Goal: Task Accomplishment & Management: Use online tool/utility

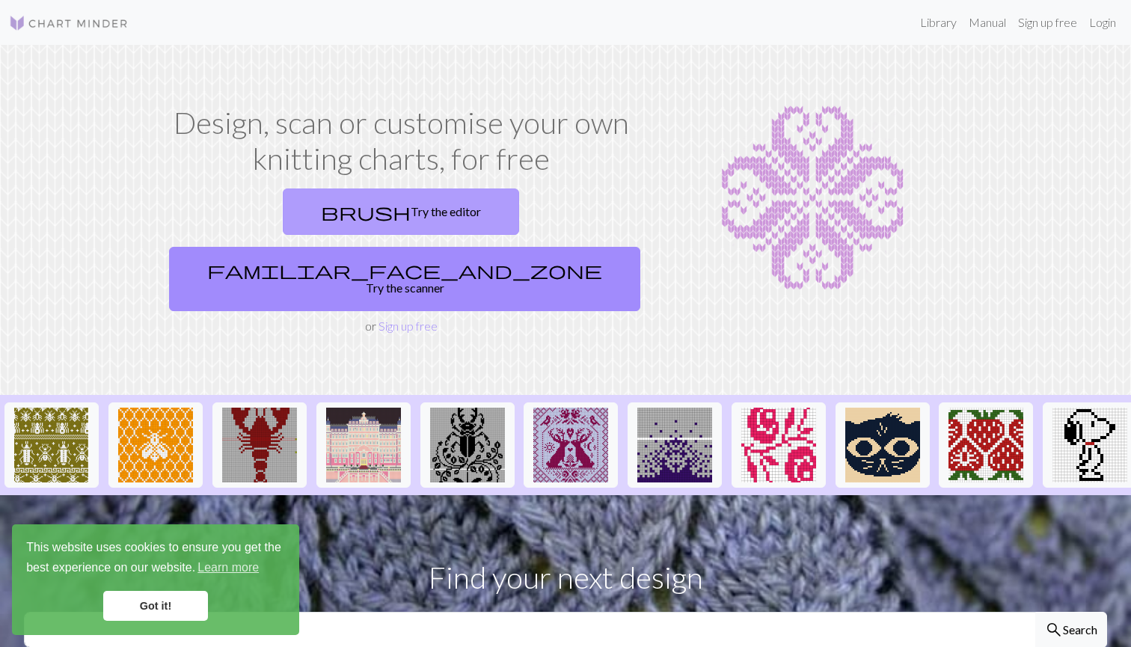
click at [286, 198] on link "brush Try the editor" at bounding box center [401, 211] width 236 height 46
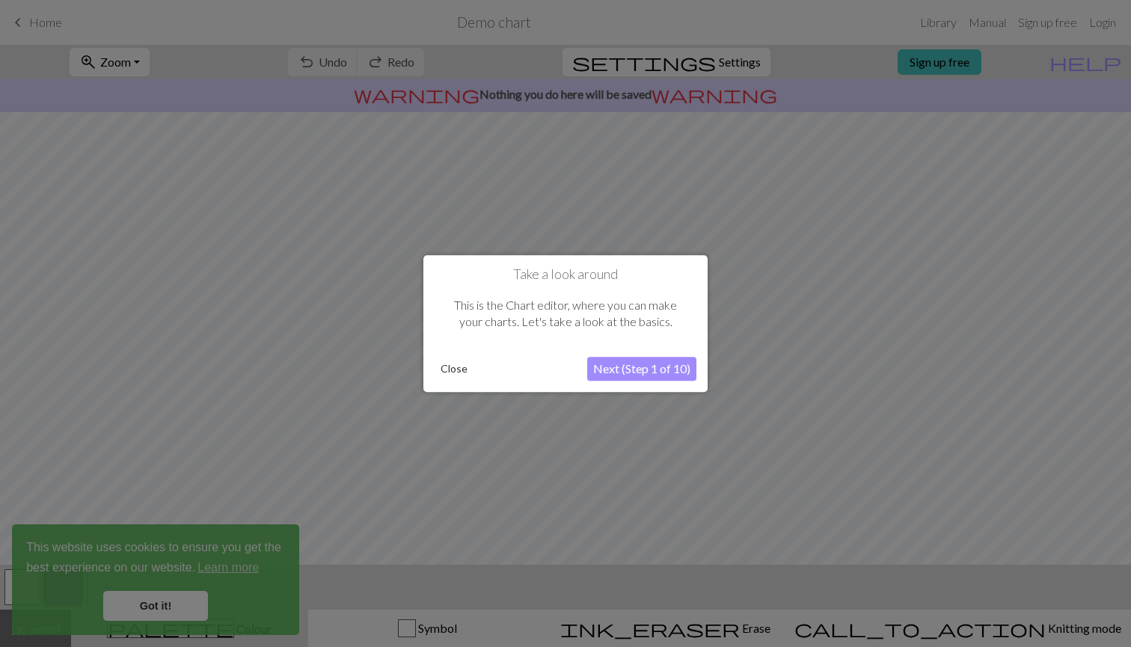
click at [633, 372] on button "Next (Step 1 of 10)" at bounding box center [641, 369] width 109 height 24
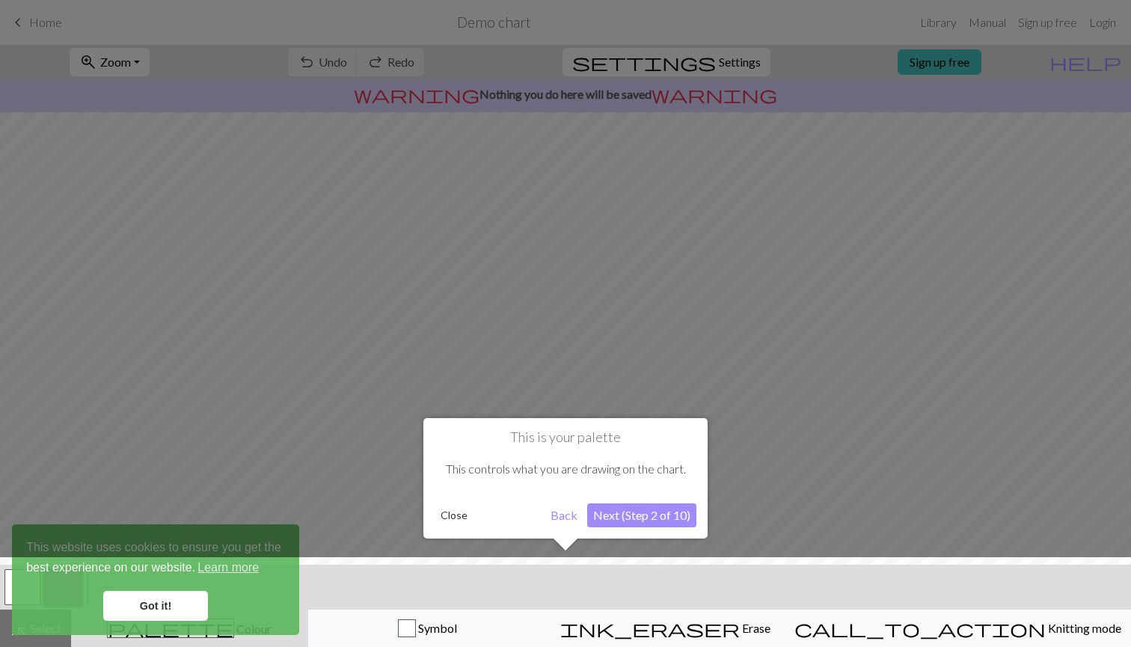
click at [139, 591] on div at bounding box center [566, 605] width 1146 height 97
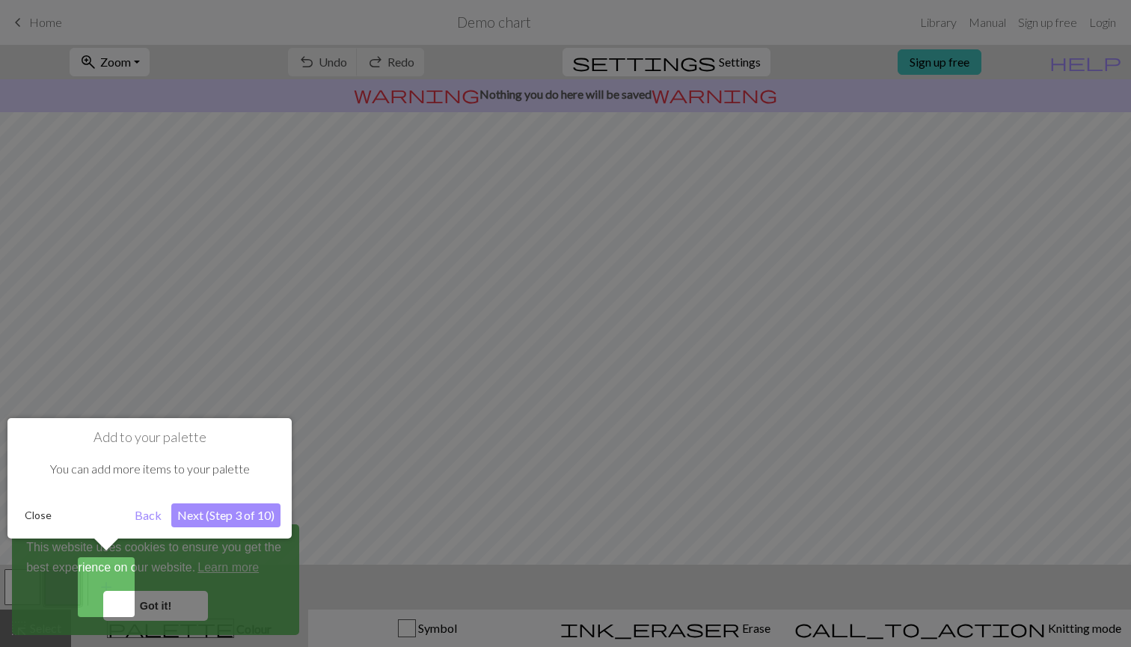
click at [162, 613] on div at bounding box center [565, 323] width 1131 height 647
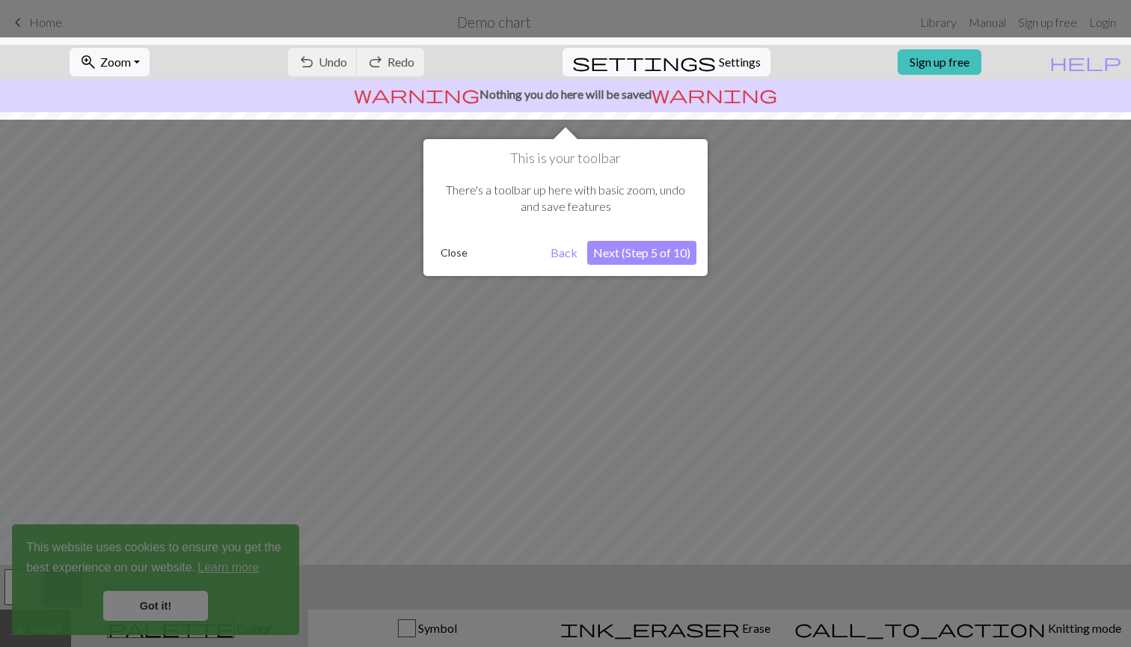
click at [661, 253] on button "Next (Step 5 of 10)" at bounding box center [641, 253] width 109 height 24
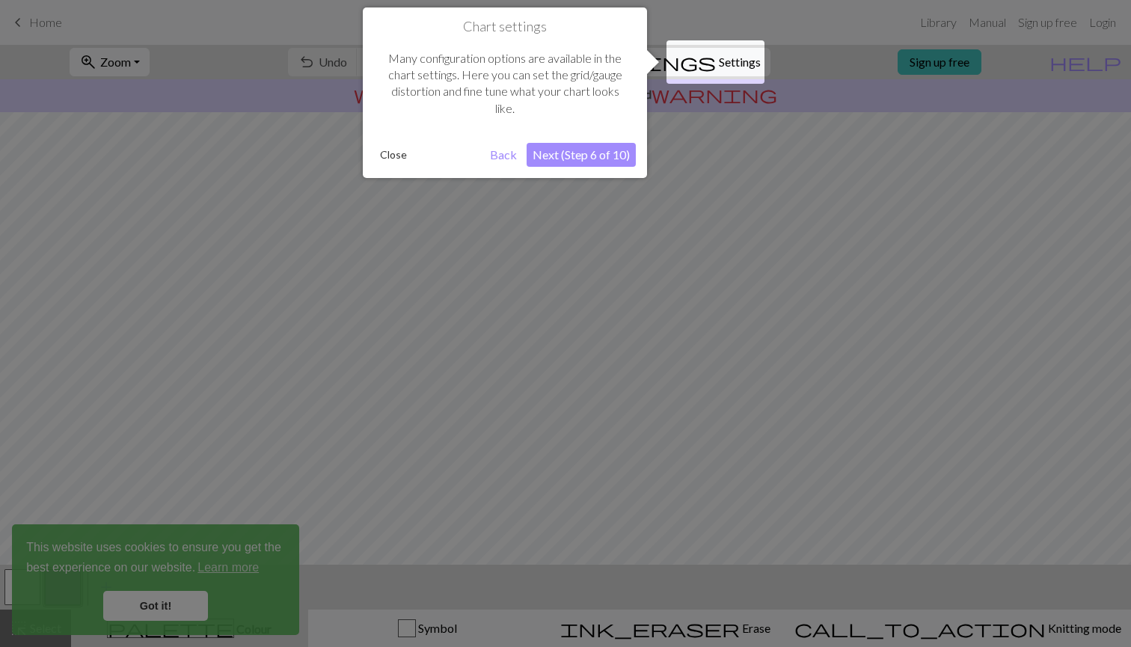
click at [571, 147] on button "Next (Step 6 of 10)" at bounding box center [580, 155] width 109 height 24
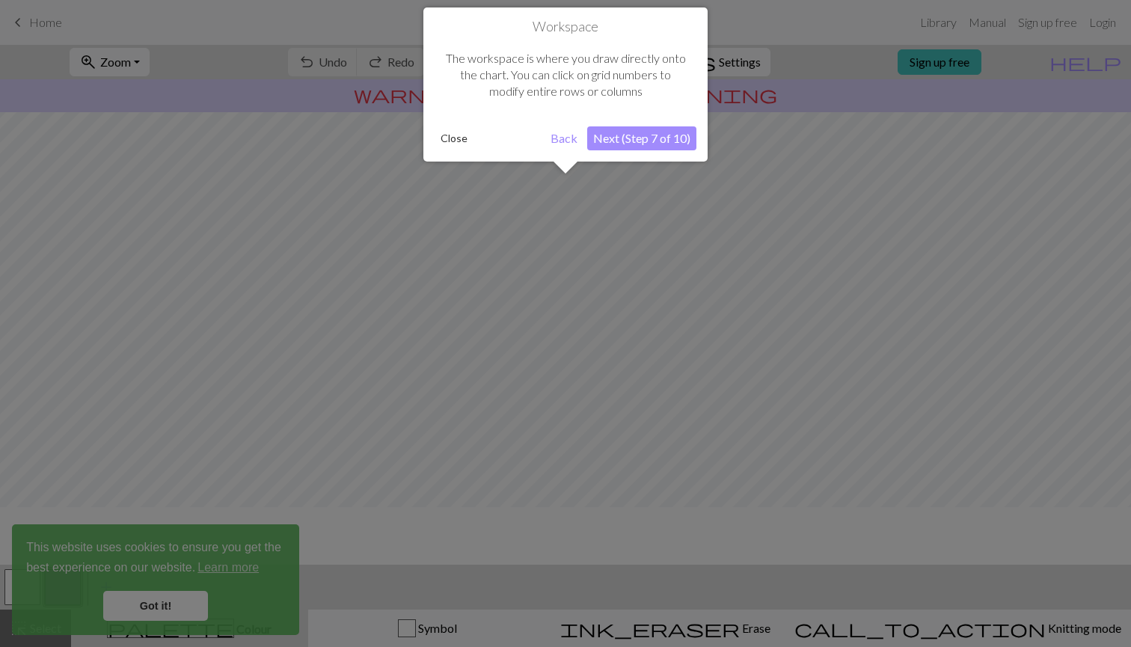
scroll to position [90, 0]
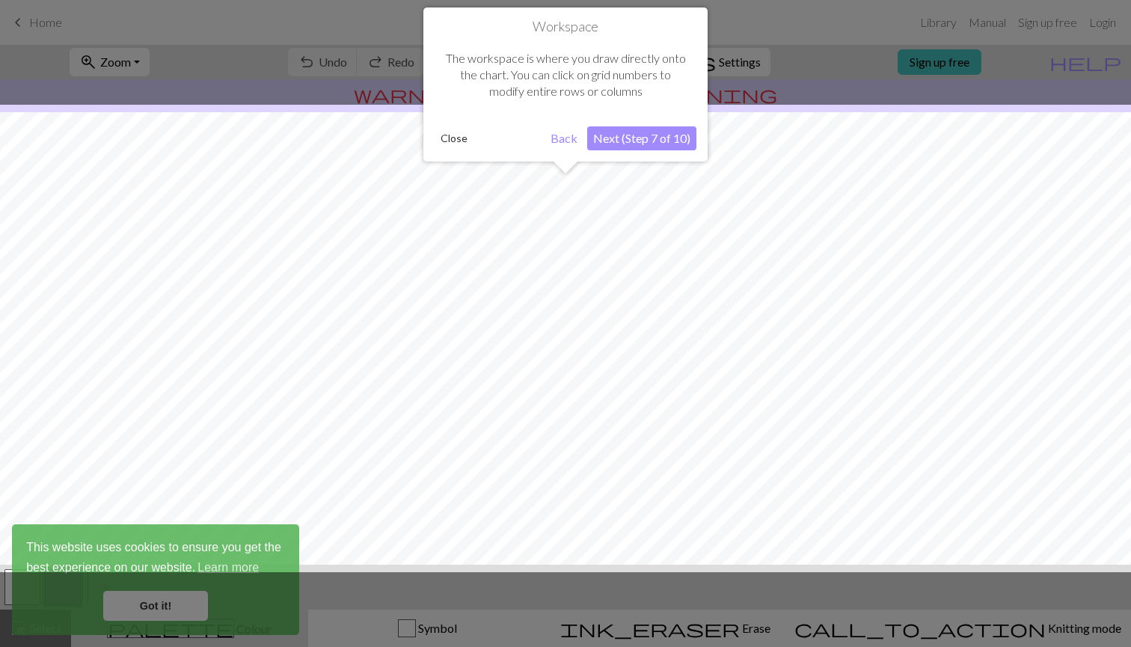
click at [664, 135] on button "Next (Step 7 of 10)" at bounding box center [641, 138] width 109 height 24
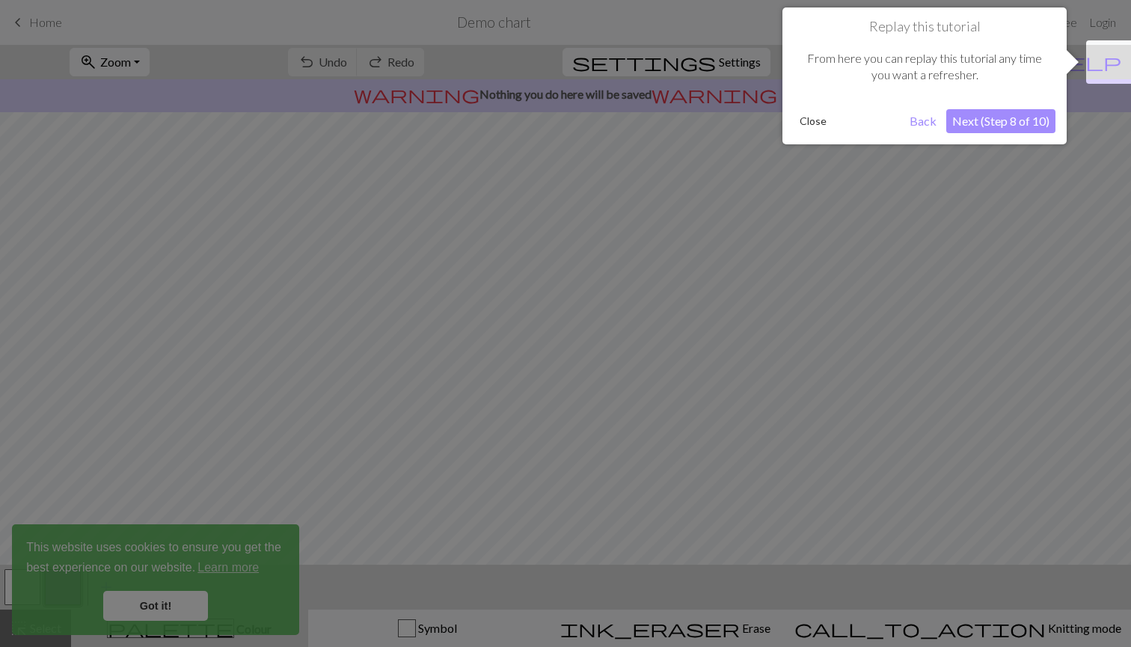
click at [664, 135] on div at bounding box center [565, 323] width 1131 height 647
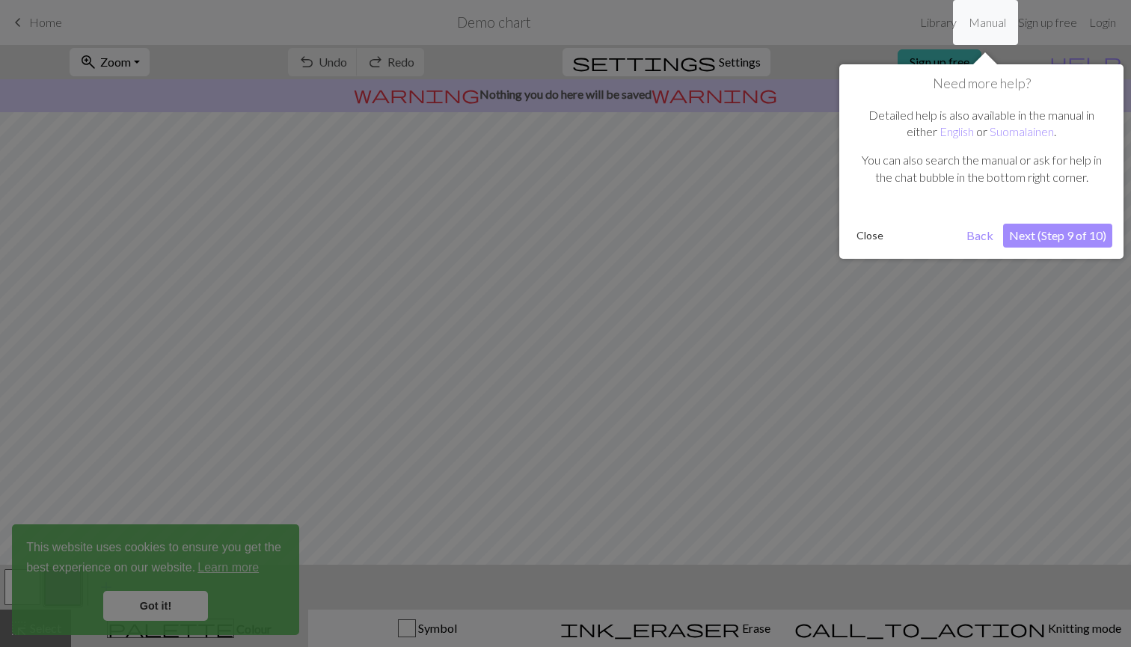
click at [909, 355] on div at bounding box center [565, 323] width 1131 height 647
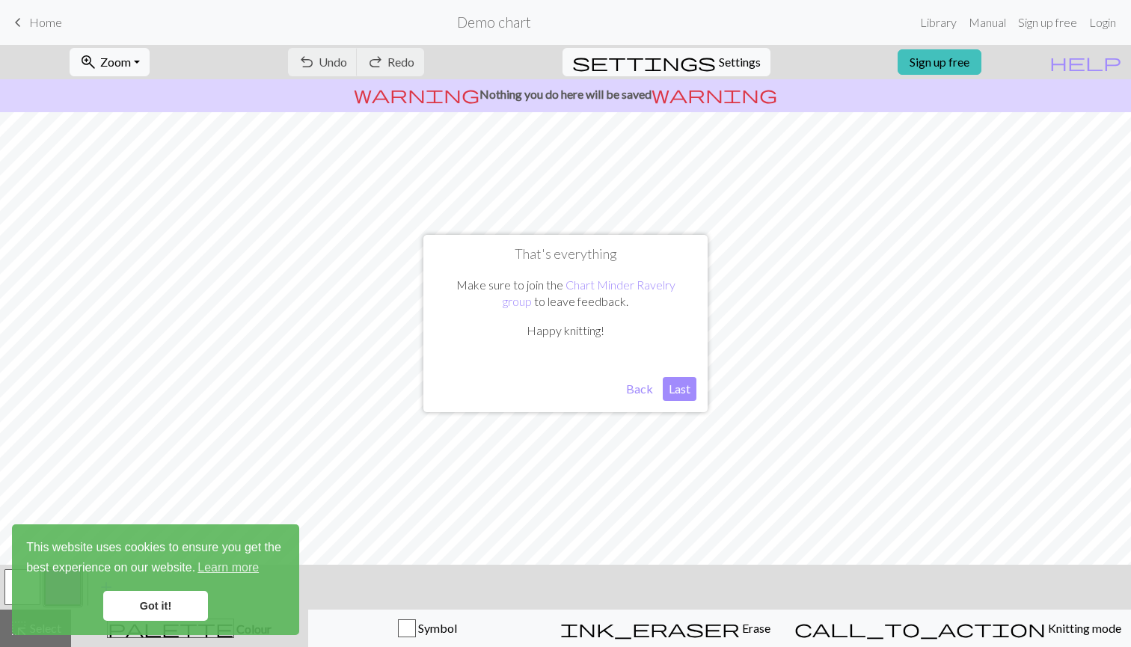
click at [672, 386] on button "Last" at bounding box center [680, 389] width 34 height 24
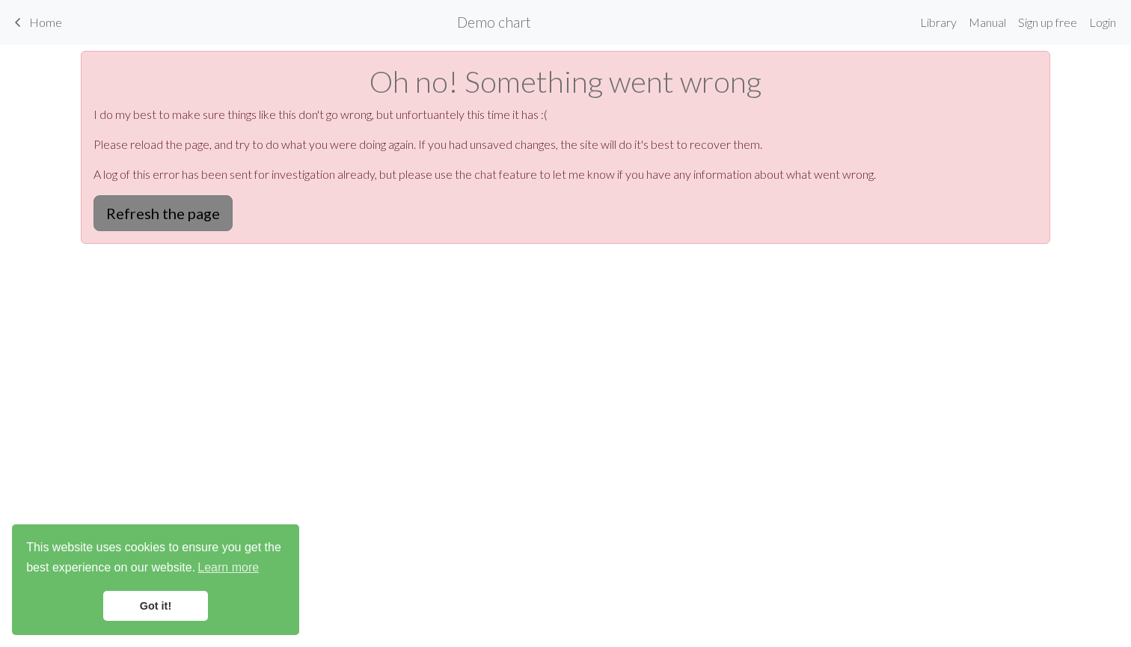
click at [188, 209] on button "Refresh the page" at bounding box center [162, 213] width 139 height 36
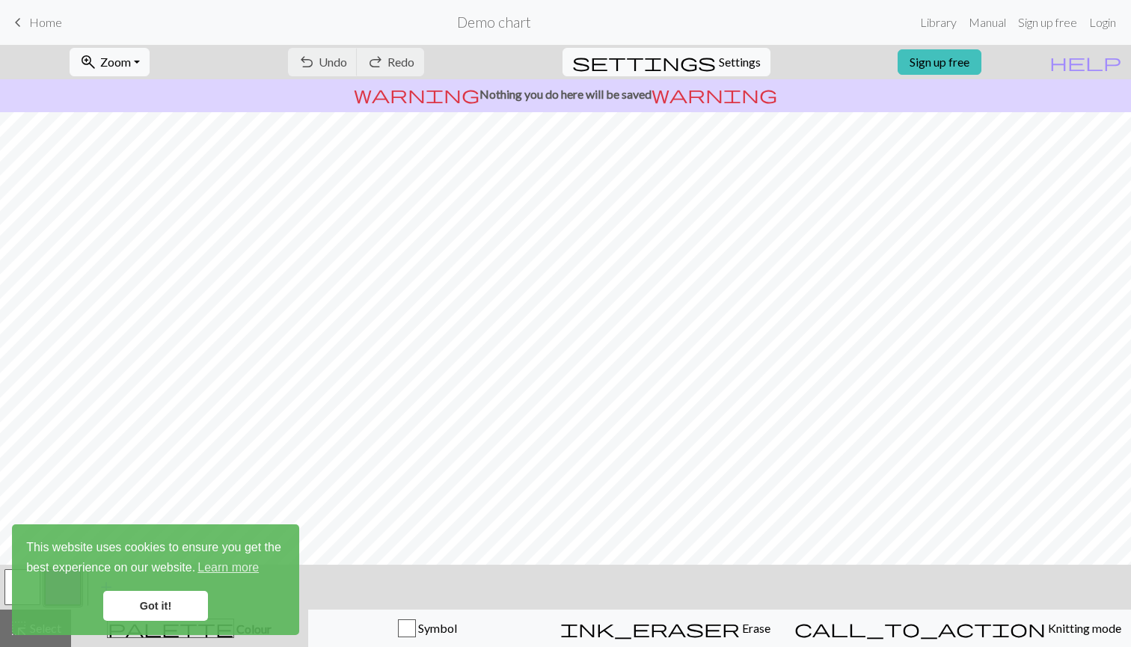
scroll to position [15, 0]
click at [954, 63] on link "Sign up free" at bounding box center [939, 61] width 84 height 25
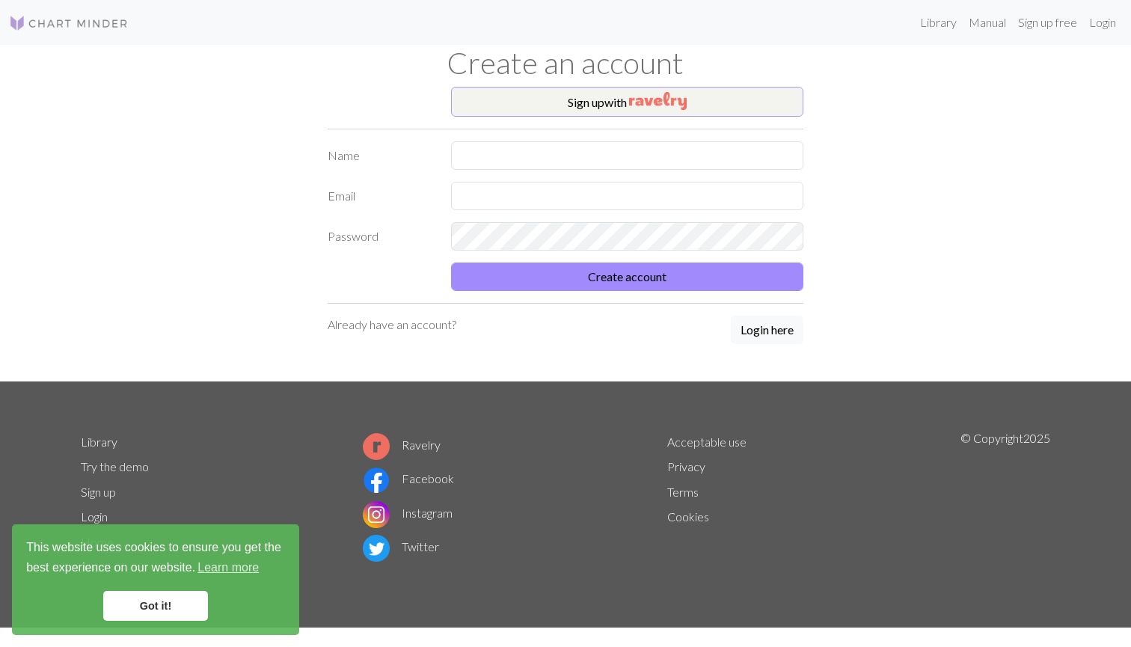
click at [633, 99] on img "button" at bounding box center [658, 101] width 58 height 18
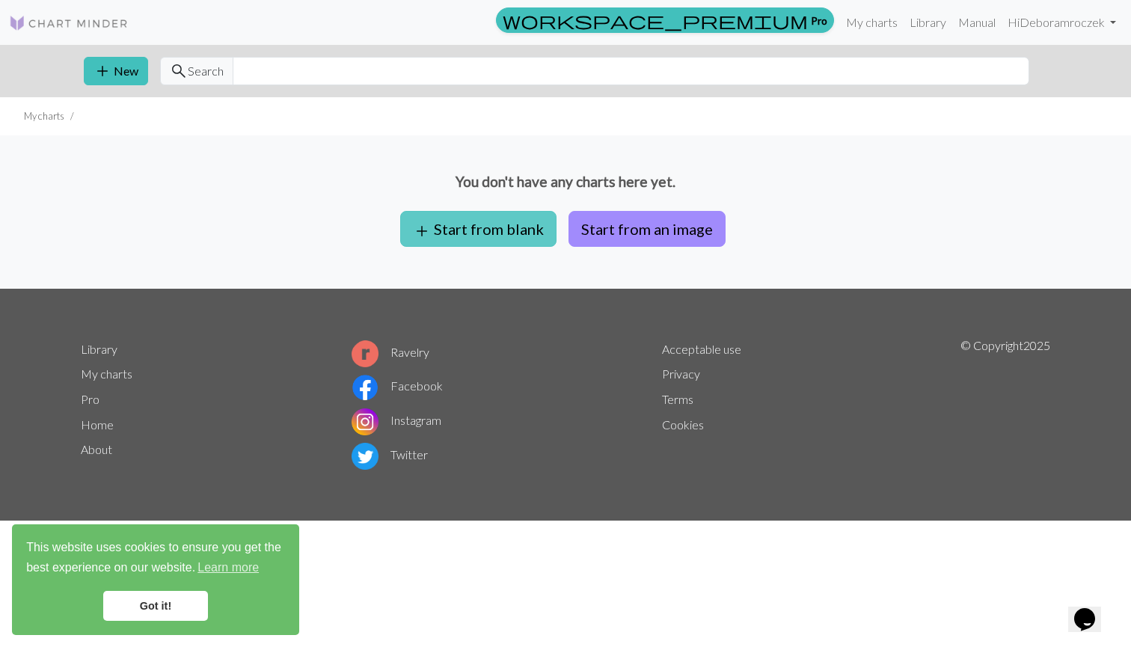
click at [503, 225] on button "add Start from blank" at bounding box center [478, 229] width 156 height 36
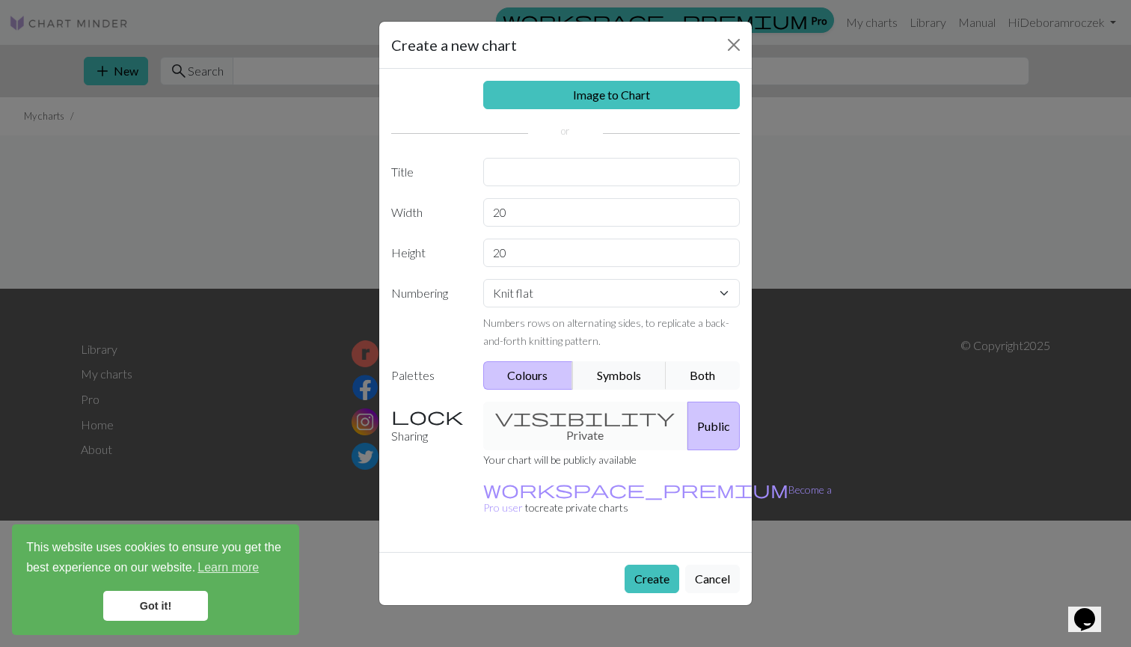
click at [698, 376] on button "Both" at bounding box center [703, 375] width 75 height 28
click at [549, 426] on div "visibility Private Public" at bounding box center [611, 426] width 275 height 49
click at [583, 417] on div "visibility Private Public" at bounding box center [611, 426] width 275 height 49
click at [404, 411] on label "Sharing" at bounding box center [428, 426] width 92 height 49
click at [525, 419] on div "visibility Private Public" at bounding box center [611, 426] width 275 height 49
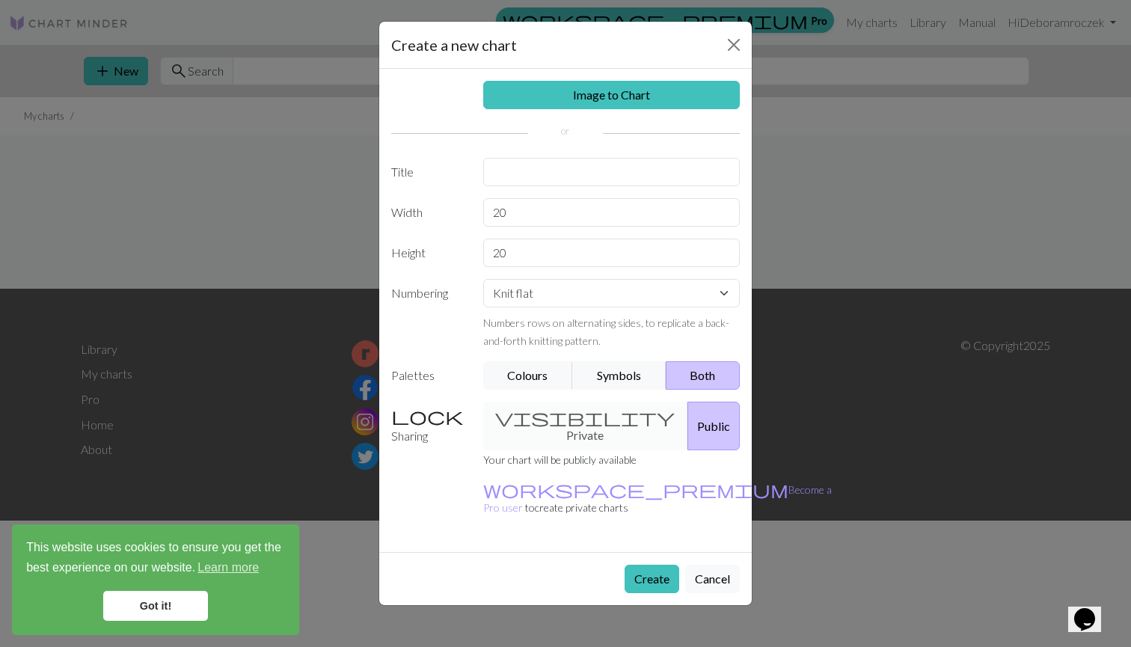
click at [621, 420] on div "visibility Private Public" at bounding box center [611, 426] width 275 height 49
click at [588, 420] on div "visibility Private Public" at bounding box center [611, 426] width 275 height 49
click at [556, 168] on input "text" at bounding box center [611, 172] width 257 height 28
type input "EDABP"
click at [527, 215] on input "20" at bounding box center [611, 212] width 257 height 28
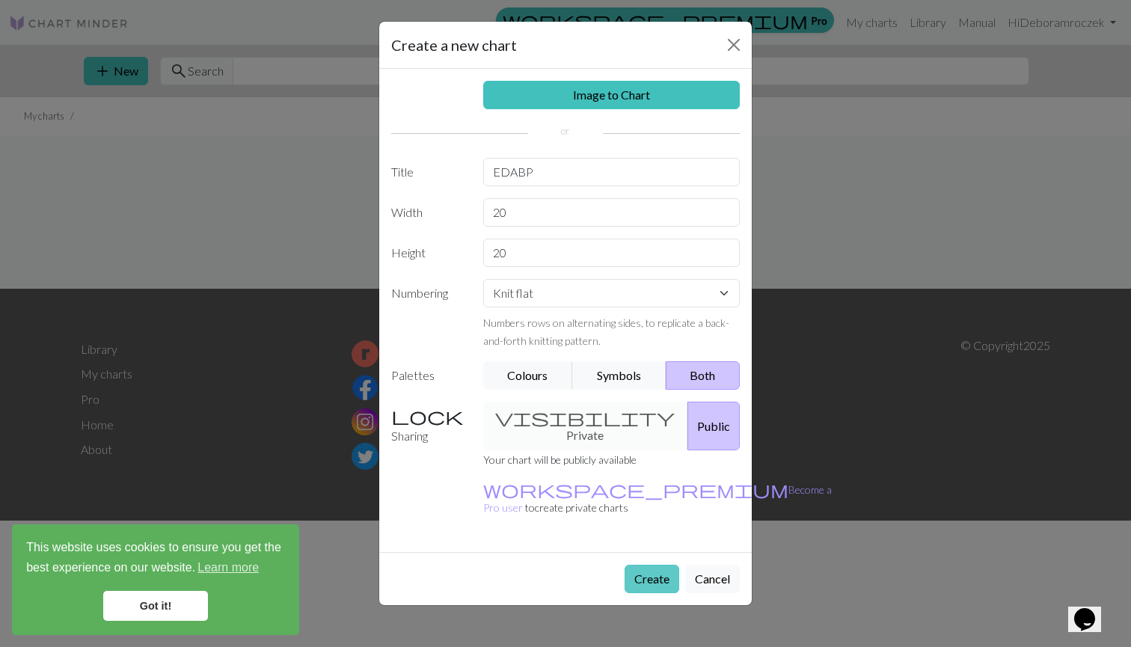
click at [647, 565] on button "Create" at bounding box center [651, 579] width 55 height 28
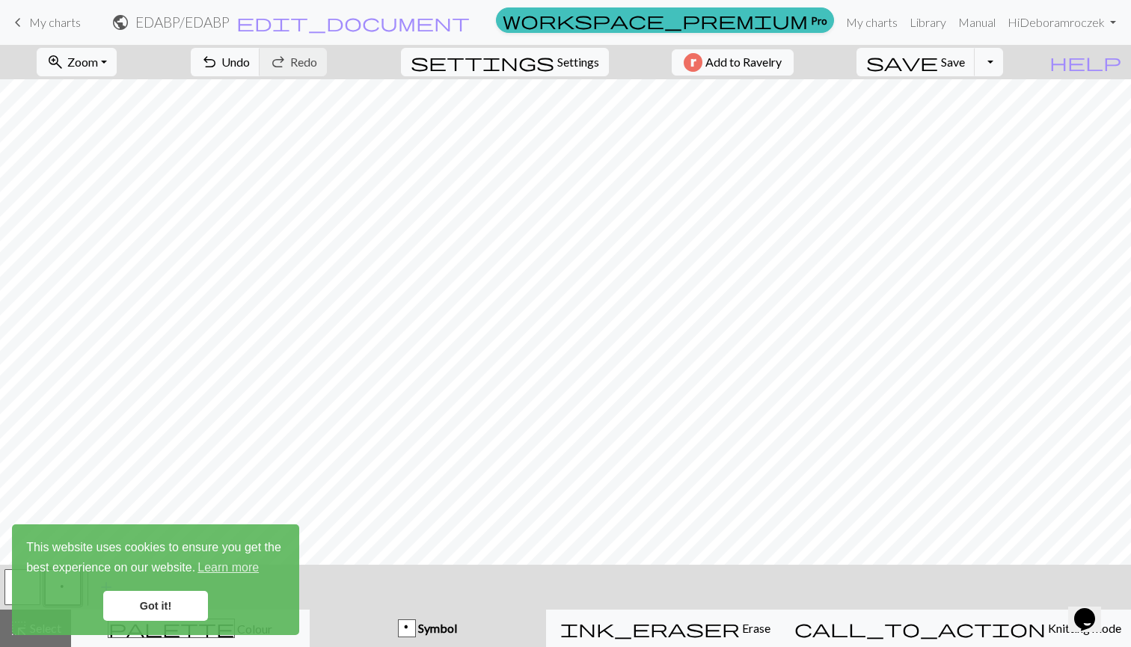
click at [157, 615] on link "Got it!" at bounding box center [155, 606] width 105 height 30
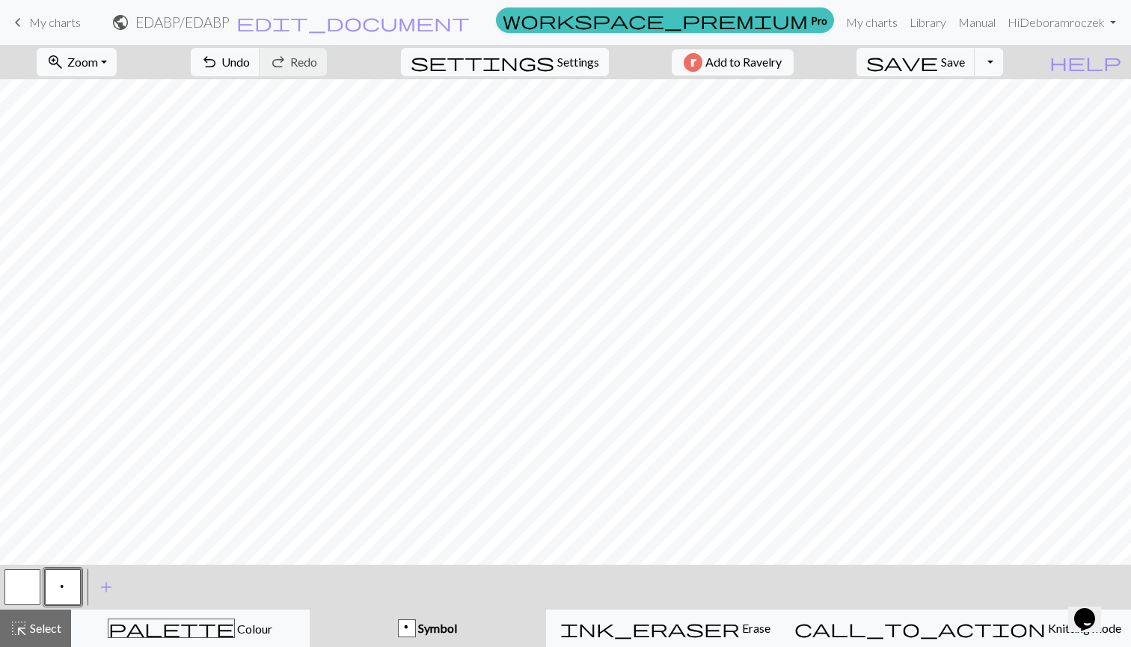
click at [12, 591] on button "button" at bounding box center [22, 587] width 36 height 36
click at [55, 594] on button "p" at bounding box center [63, 587] width 36 height 36
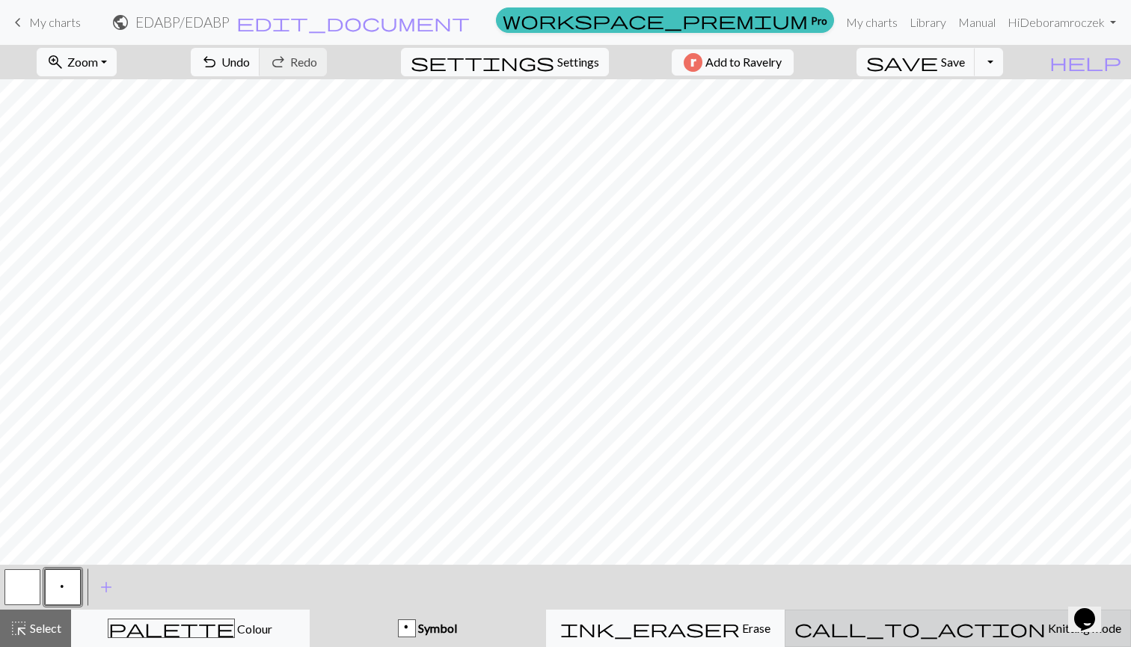
click at [1041, 640] on button "call_to_action Knitting mode Knitting mode" at bounding box center [957, 627] width 346 height 37
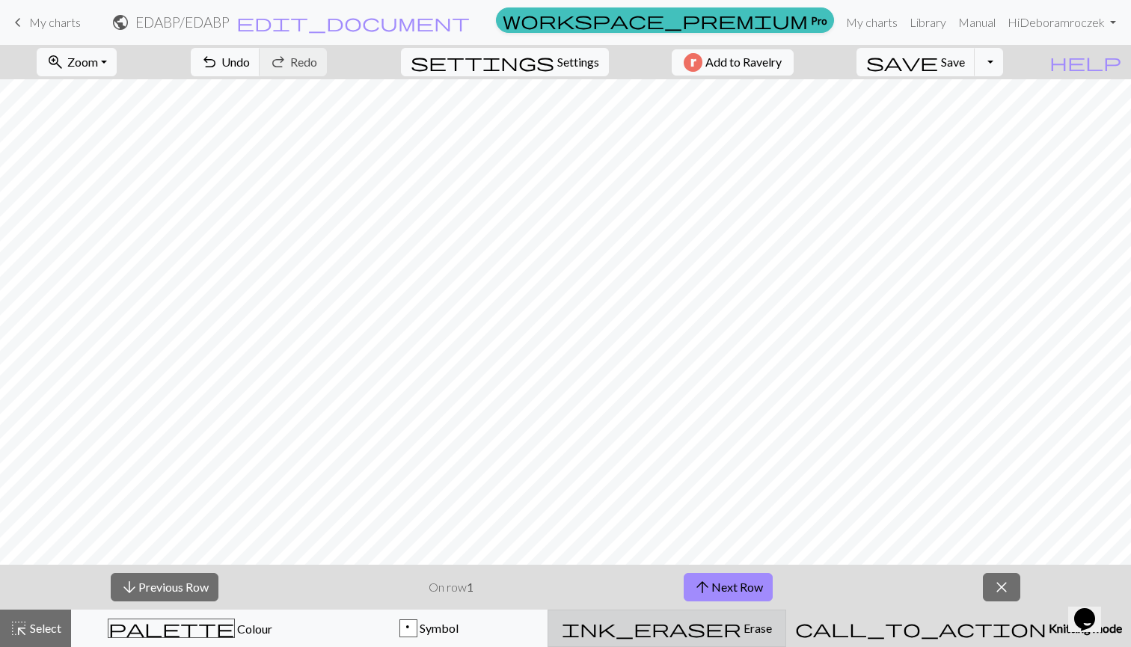
click at [776, 621] on div "ink_eraser Erase Erase" at bounding box center [666, 628] width 219 height 18
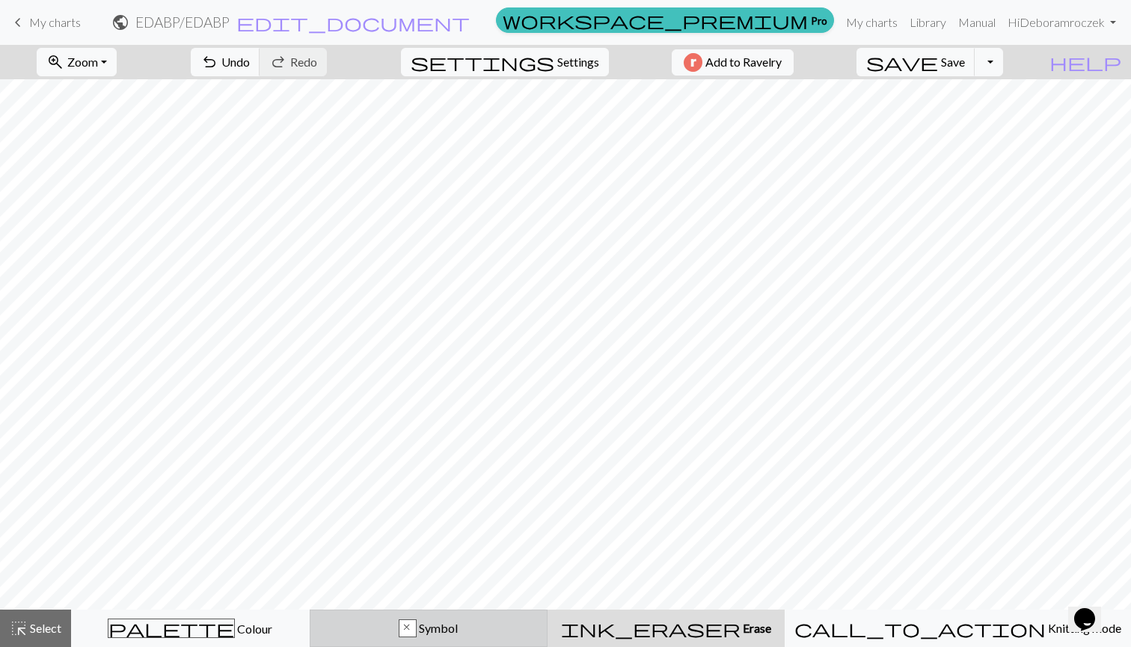
click at [548, 628] on button "x Symbol" at bounding box center [429, 627] width 239 height 37
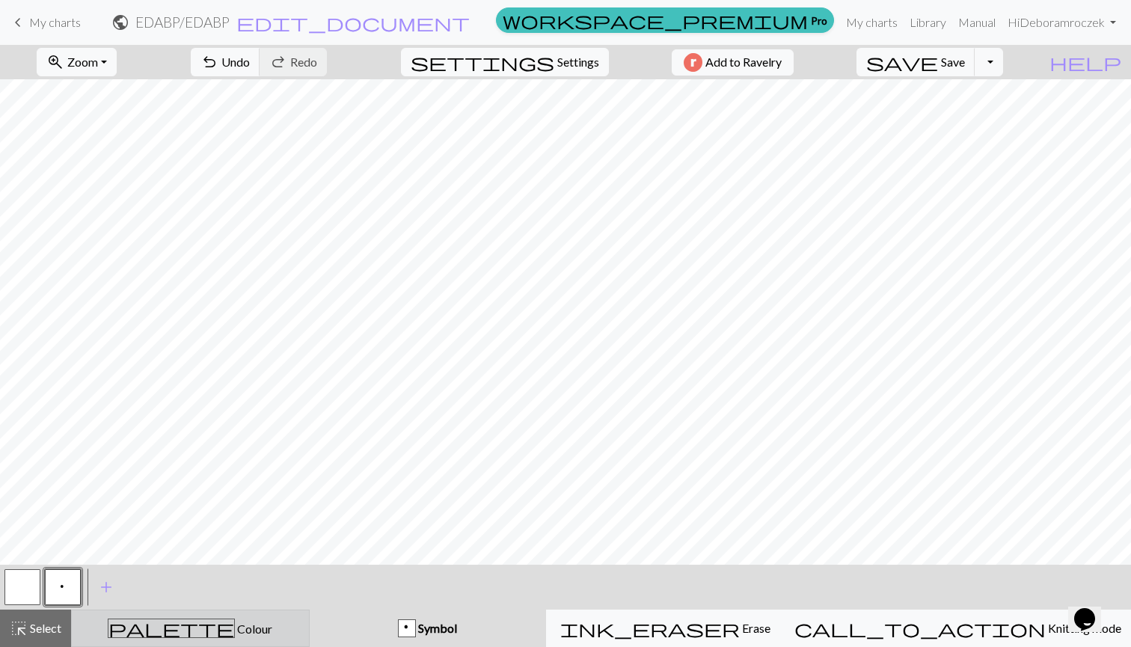
click at [289, 638] on button "palette Colour Colour" at bounding box center [190, 627] width 239 height 37
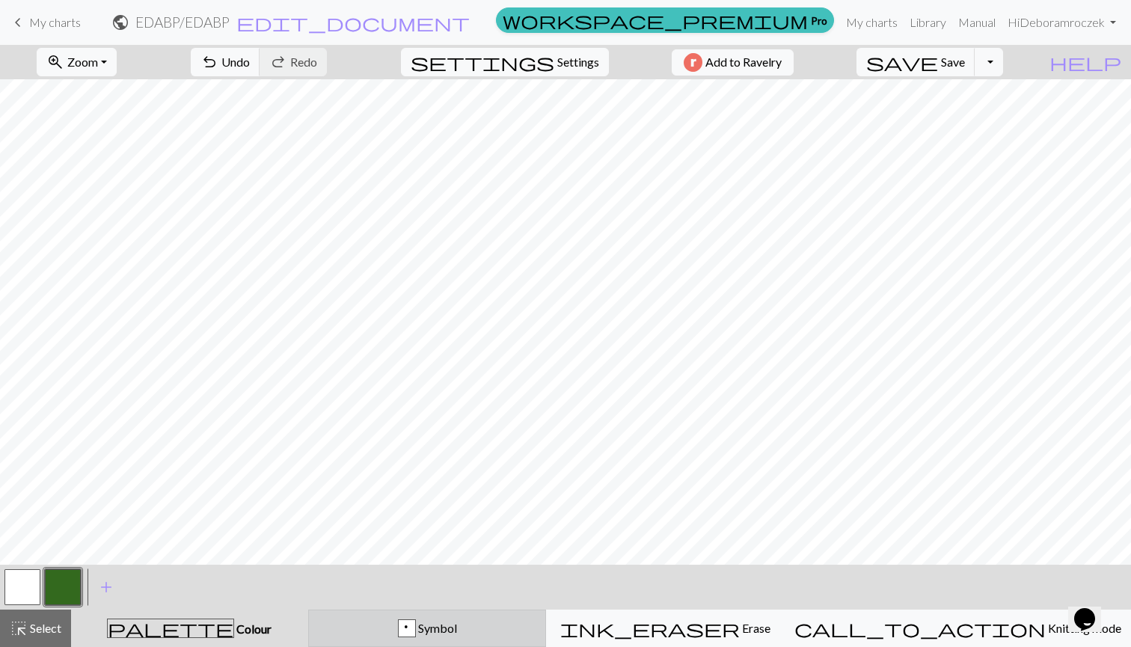
click at [458, 644] on button "p Symbol" at bounding box center [427, 627] width 239 height 37
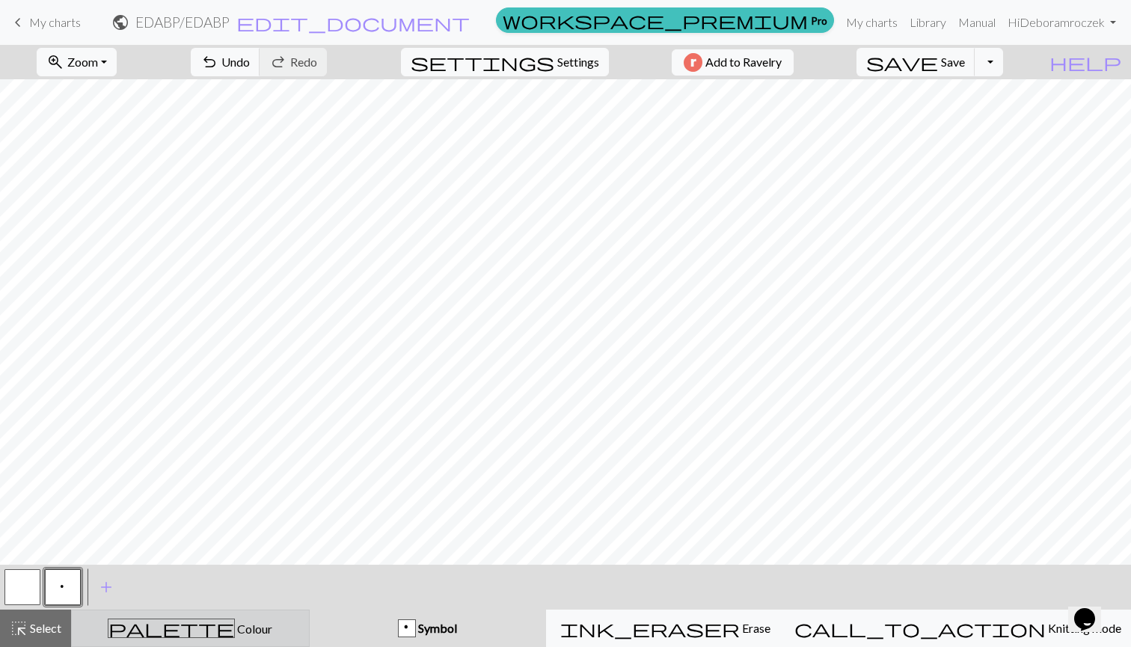
click at [274, 645] on button "palette Colour Colour" at bounding box center [190, 627] width 239 height 37
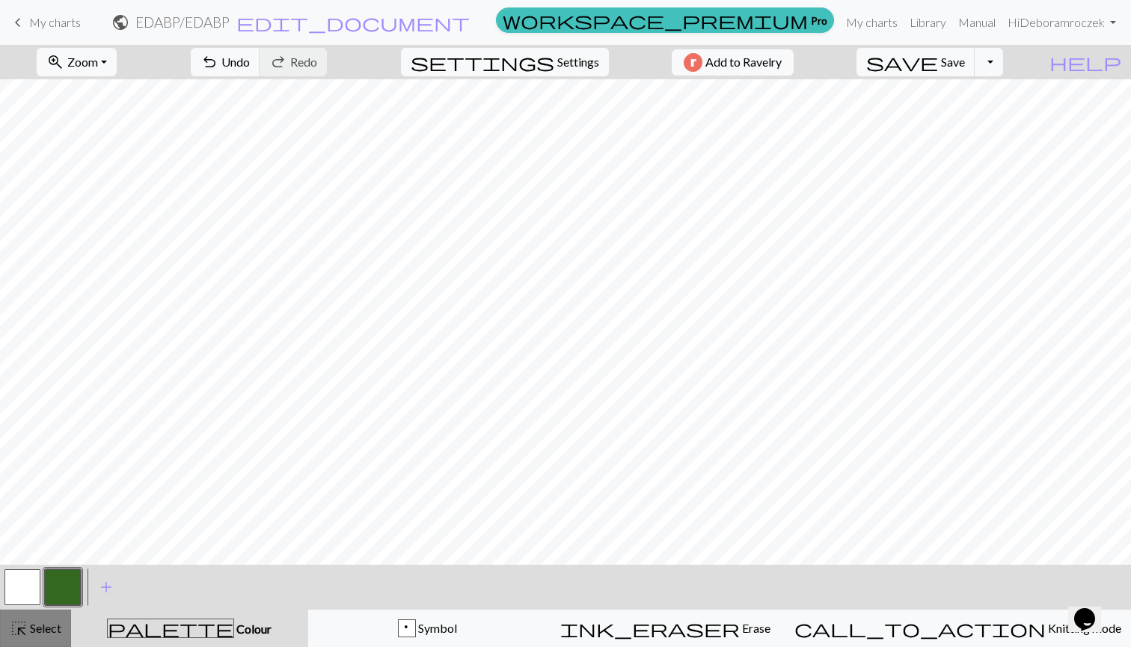
click at [31, 636] on div "highlight_alt Select Select" at bounding box center [36, 628] width 52 height 18
click at [45, 629] on span "Select" at bounding box center [45, 628] width 34 height 14
click at [557, 63] on span "Settings" at bounding box center [578, 62] width 42 height 18
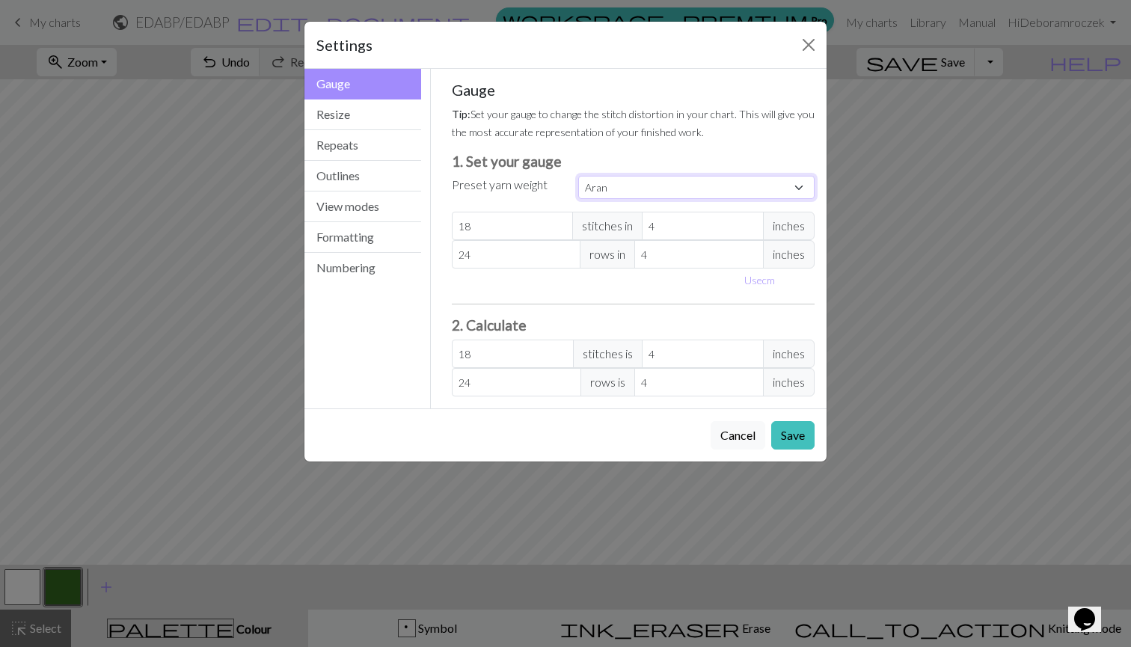
select select "sport"
type input "24"
type input "34"
type input "24"
type input "34"
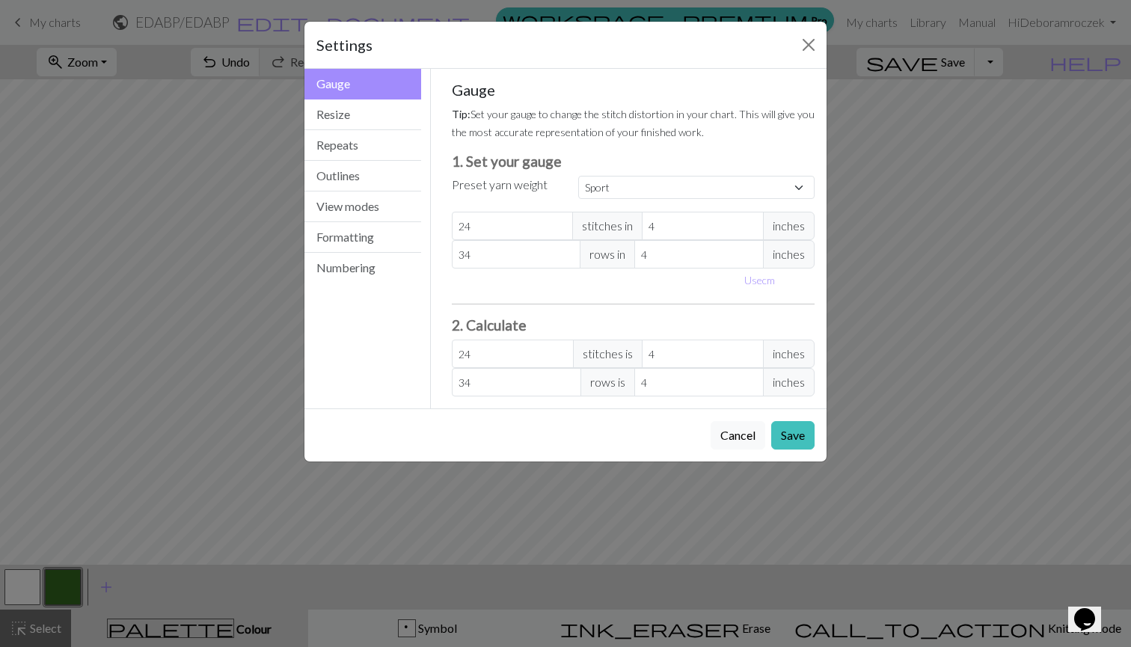
click at [742, 152] on div "Gauge Tip: Set your gauge to change the stitch distortion in your chart. This w…" at bounding box center [633, 239] width 363 height 316
click at [361, 178] on button "Outlines" at bounding box center [362, 176] width 117 height 31
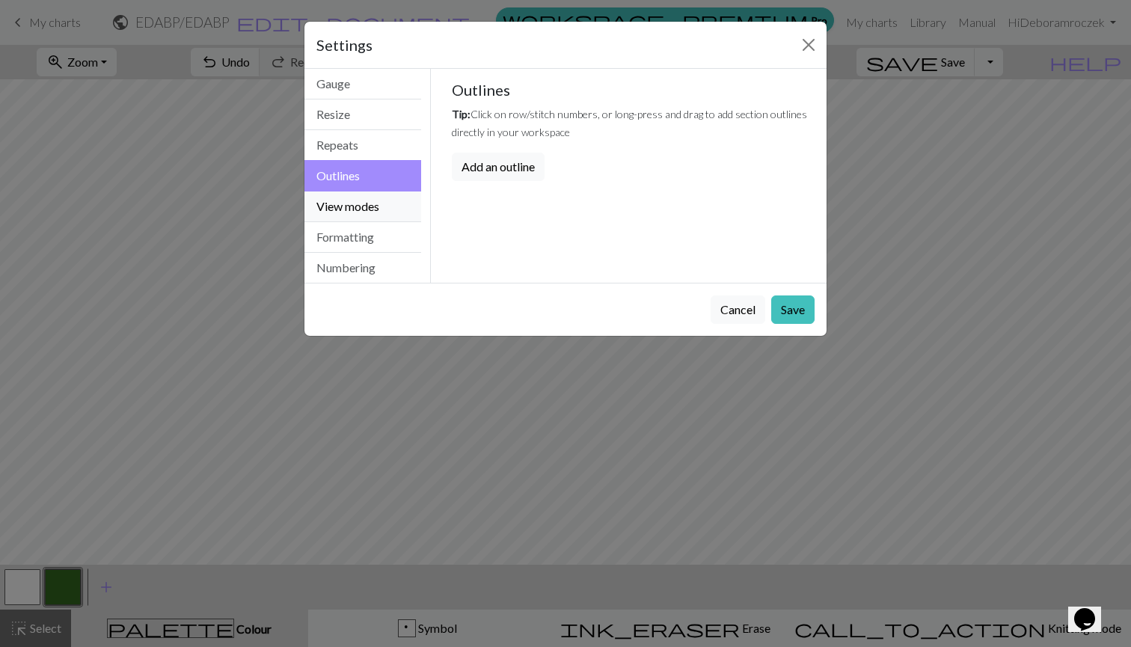
click at [357, 221] on button "View modes" at bounding box center [362, 206] width 117 height 31
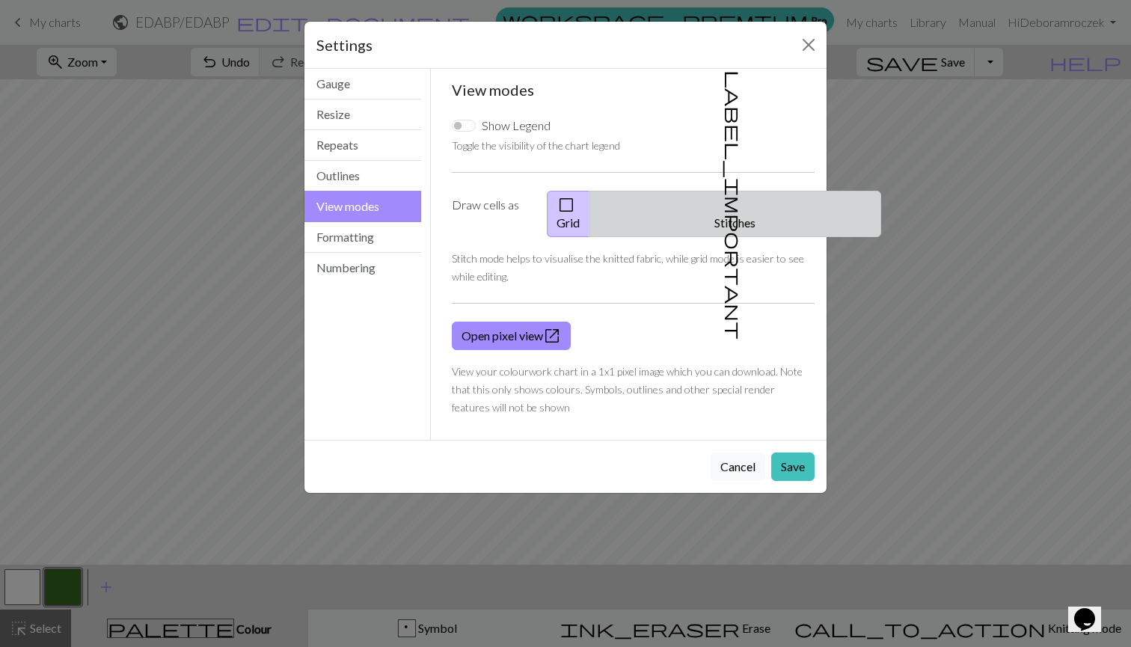
click at [723, 206] on span "label_important" at bounding box center [733, 204] width 21 height 269
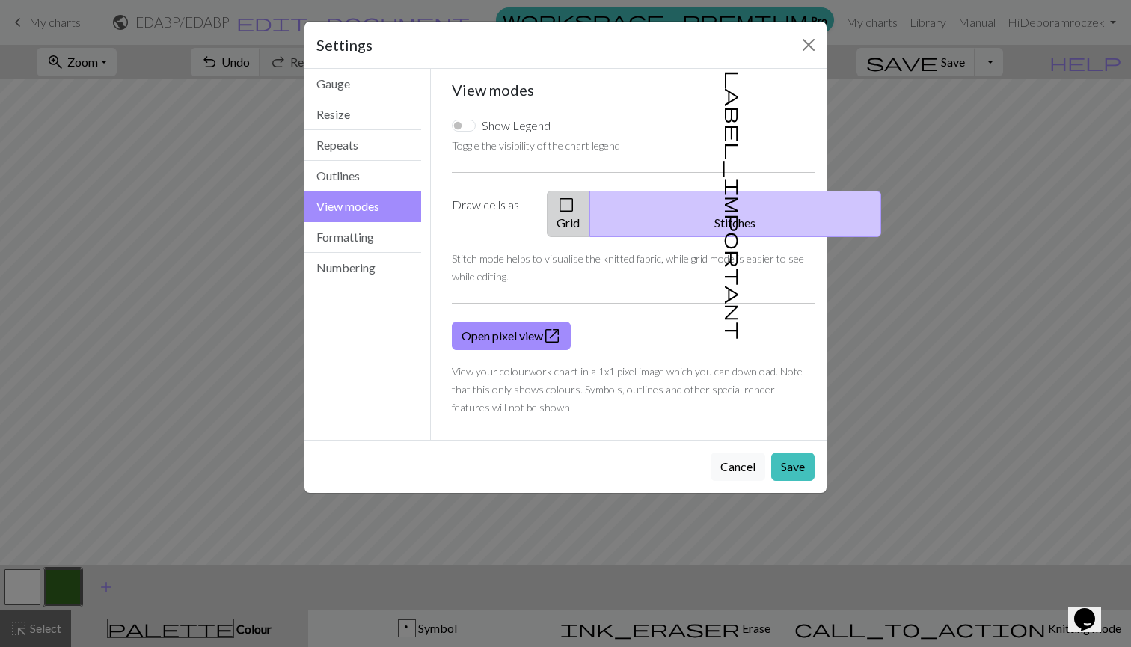
click at [558, 196] on button "check_box_outline_blank Grid" at bounding box center [568, 214] width 43 height 46
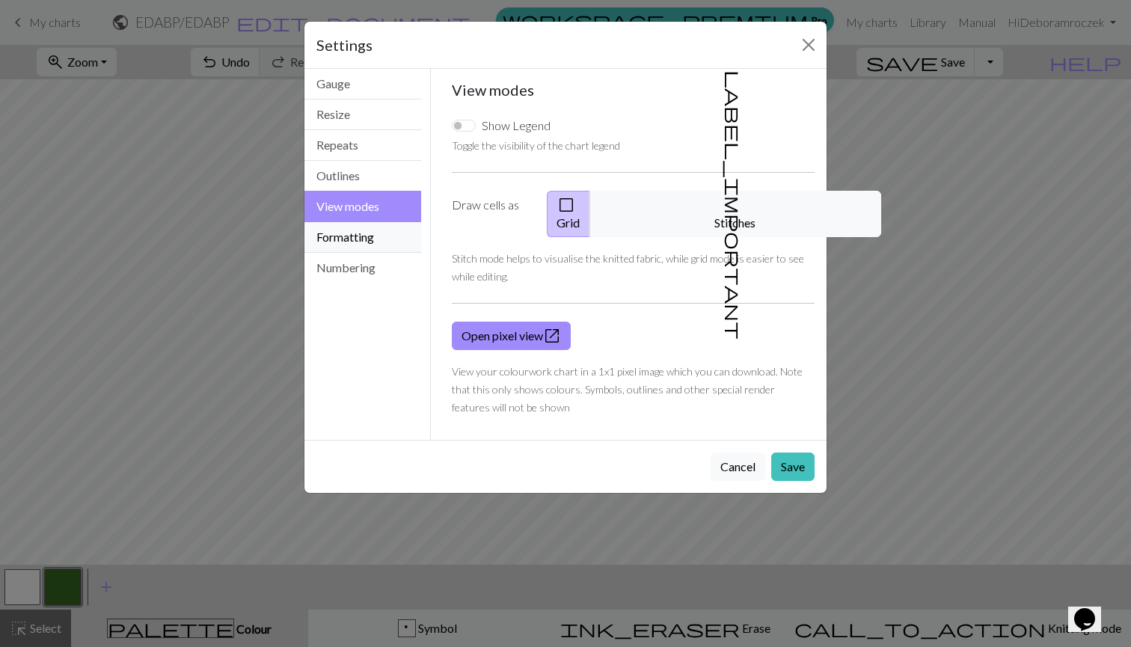
click at [363, 238] on button "Formatting" at bounding box center [362, 237] width 117 height 31
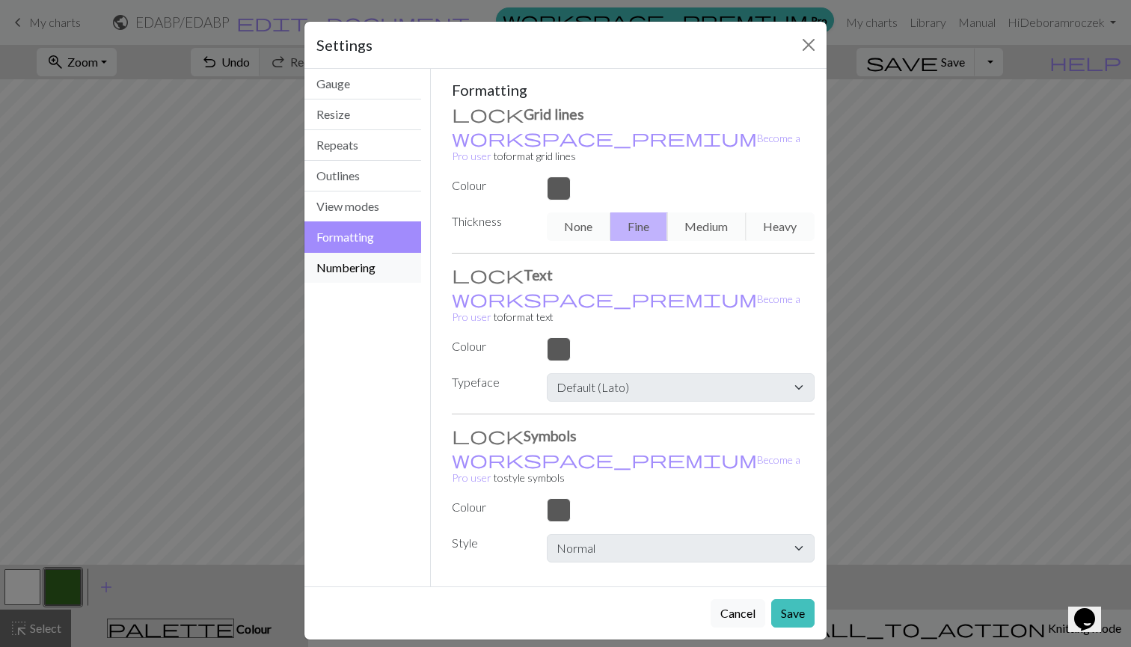
click at [365, 261] on button "Numbering" at bounding box center [362, 268] width 117 height 30
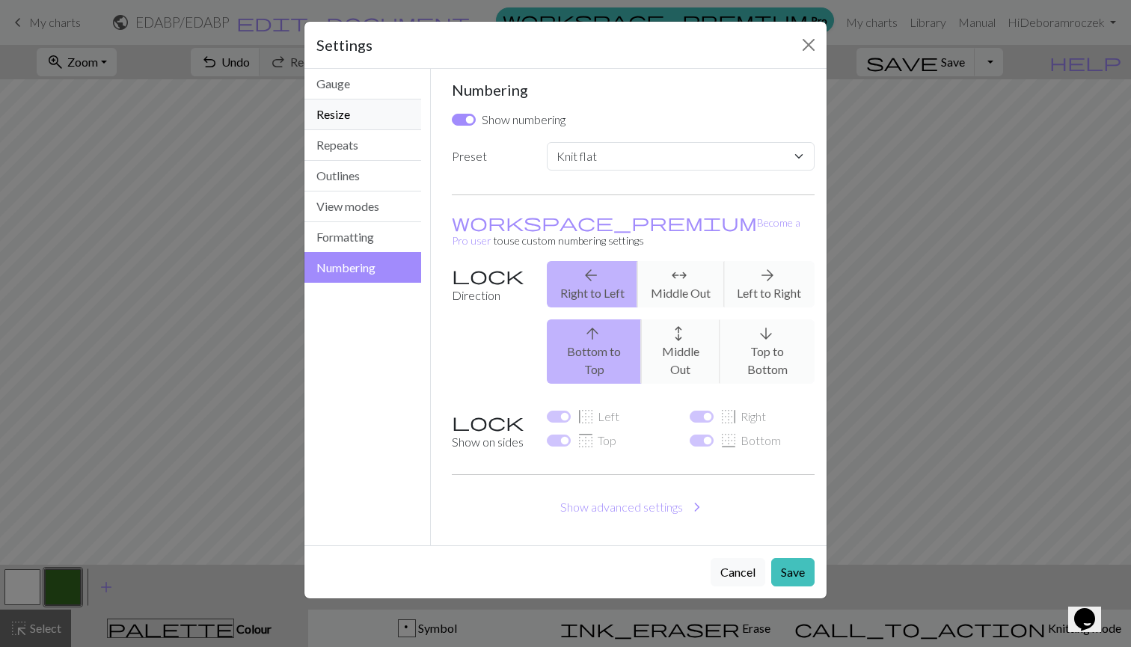
click at [387, 118] on button "Resize" at bounding box center [362, 114] width 117 height 31
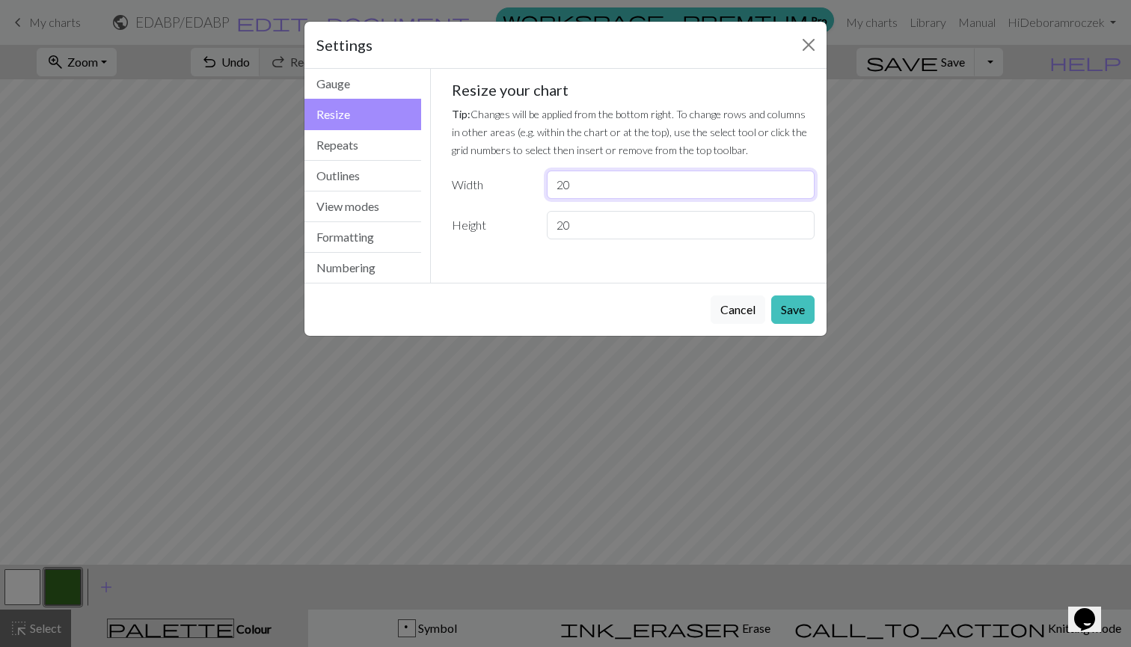
click at [782, 185] on input "20" at bounding box center [681, 184] width 268 height 28
click at [746, 229] on input "20" at bounding box center [681, 225] width 268 height 28
type input "2"
type input "5"
click at [796, 310] on button "Save" at bounding box center [792, 309] width 43 height 28
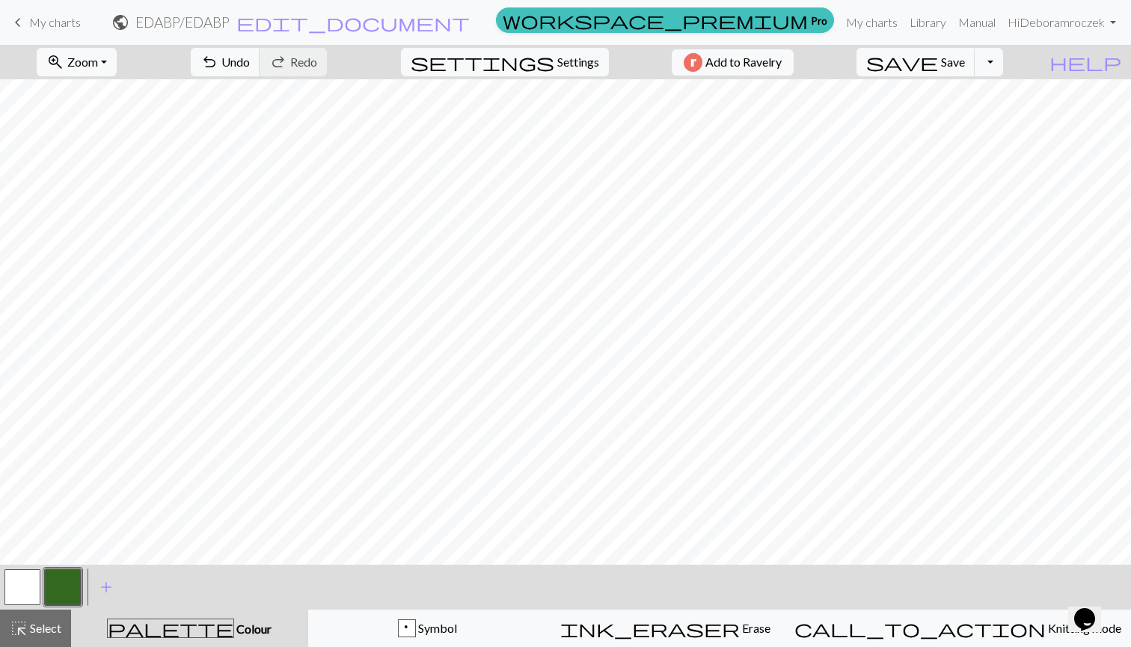
click at [25, 581] on button "button" at bounding box center [22, 587] width 36 height 36
click at [70, 585] on button "button" at bounding box center [63, 587] width 36 height 36
click at [76, 589] on button "button" at bounding box center [63, 587] width 36 height 36
click at [76, 589] on div "Edit colour Name CC1 Use advanced picker workspace_premium Become a Pro user to…" at bounding box center [565, 323] width 1131 height 647
click at [104, 589] on span "add" at bounding box center [106, 587] width 18 height 21
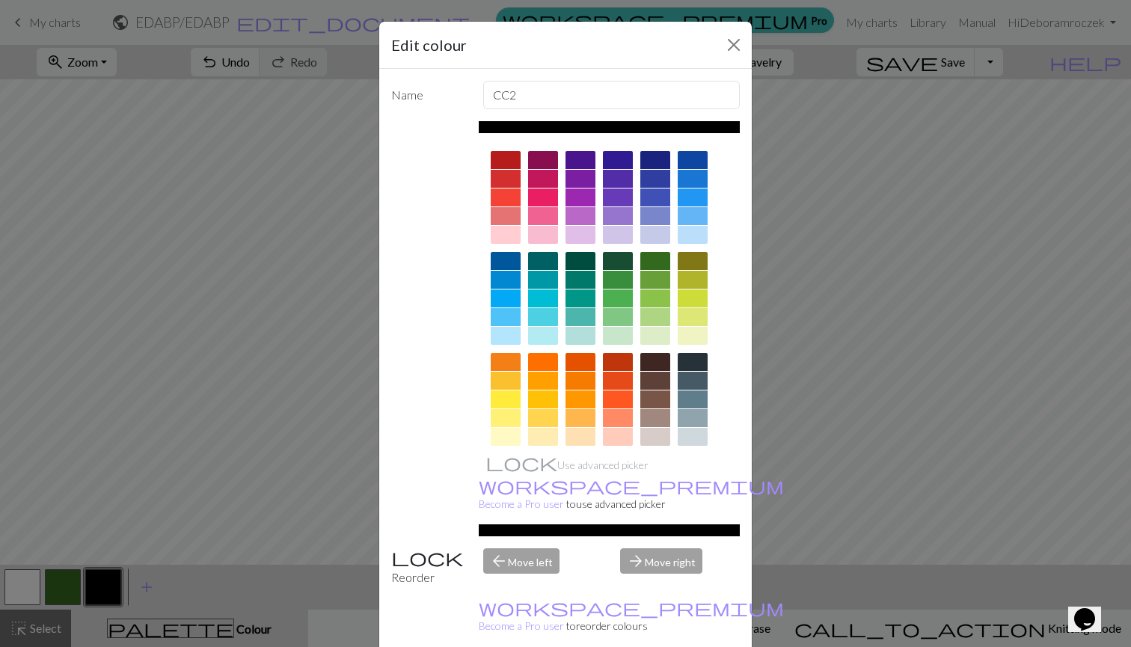
click at [594, 128] on div at bounding box center [610, 127] width 262 height 12
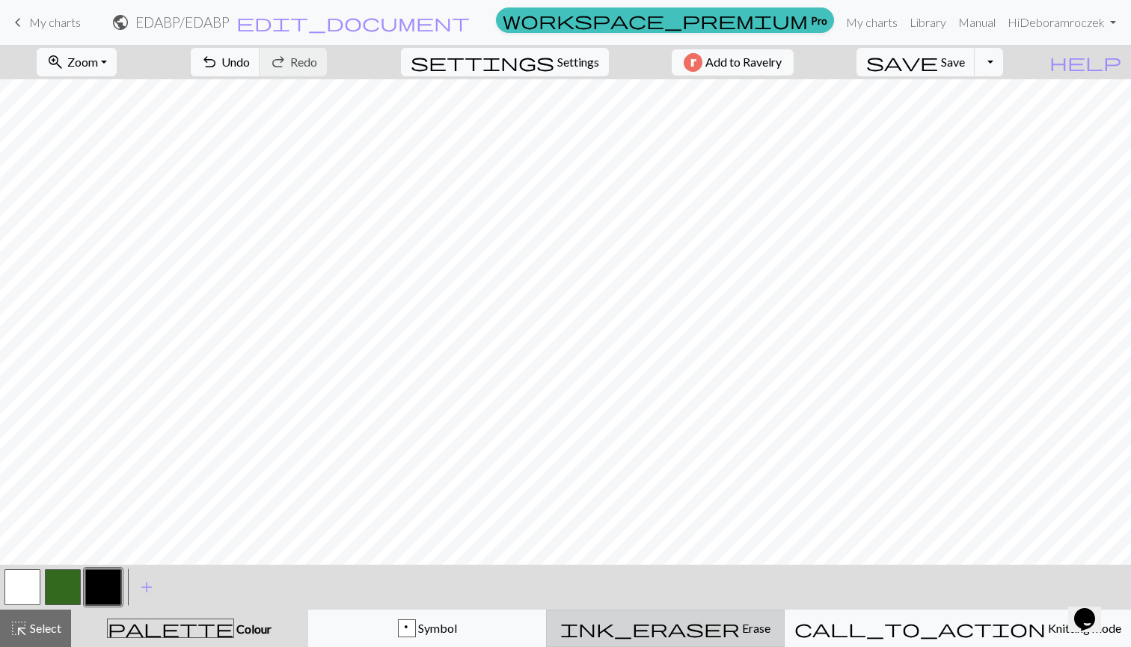
click at [718, 627] on span "ink_eraser" at bounding box center [649, 628] width 179 height 21
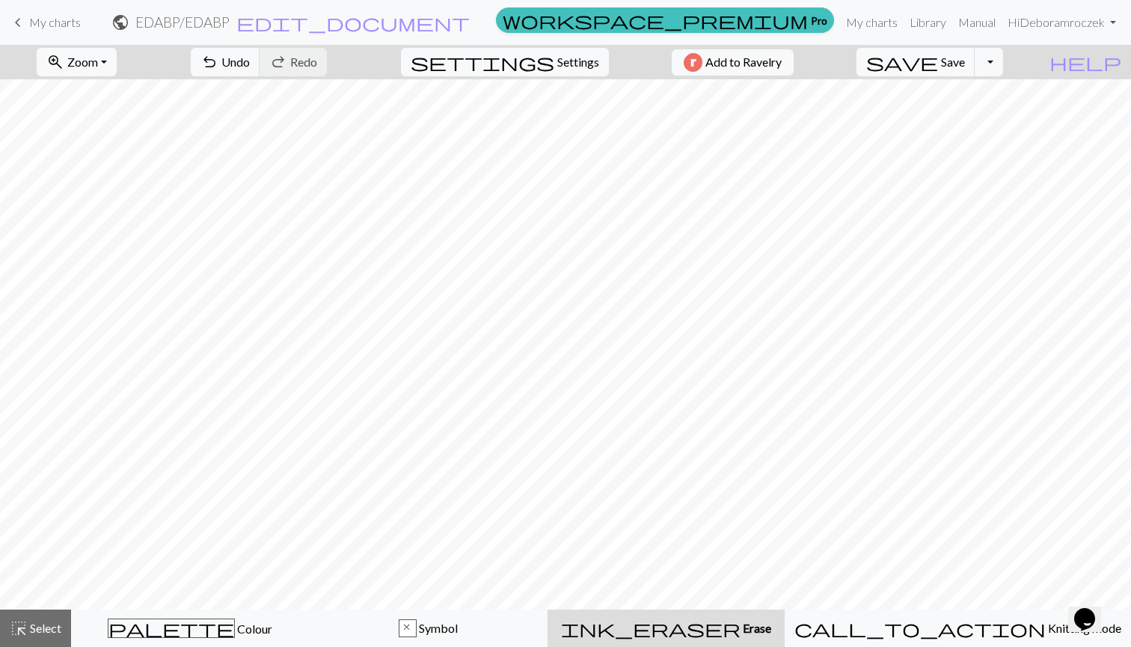
click at [719, 626] on span "ink_eraser" at bounding box center [650, 628] width 179 height 21
click at [1003, 62] on button "Toggle Dropdown" at bounding box center [988, 62] width 28 height 28
click at [557, 64] on span "Settings" at bounding box center [578, 62] width 42 height 18
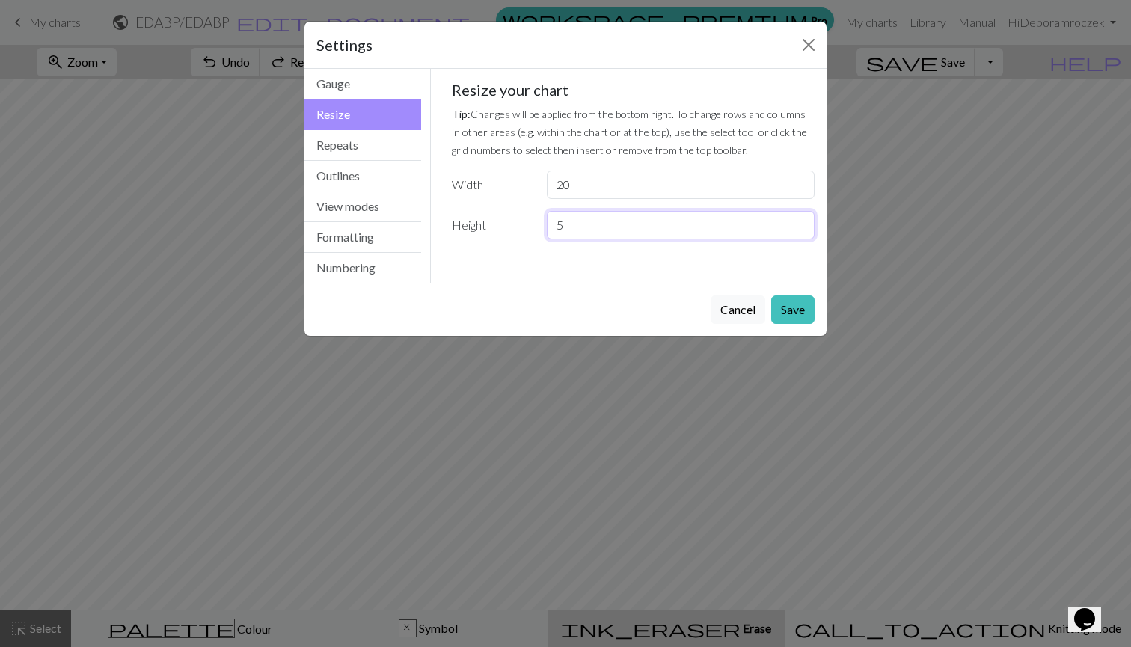
drag, startPoint x: 572, startPoint y: 221, endPoint x: 552, endPoint y: 222, distance: 20.2
click at [552, 222] on input "5" at bounding box center [681, 225] width 268 height 28
type input "10"
click at [803, 304] on button "Save" at bounding box center [792, 309] width 43 height 28
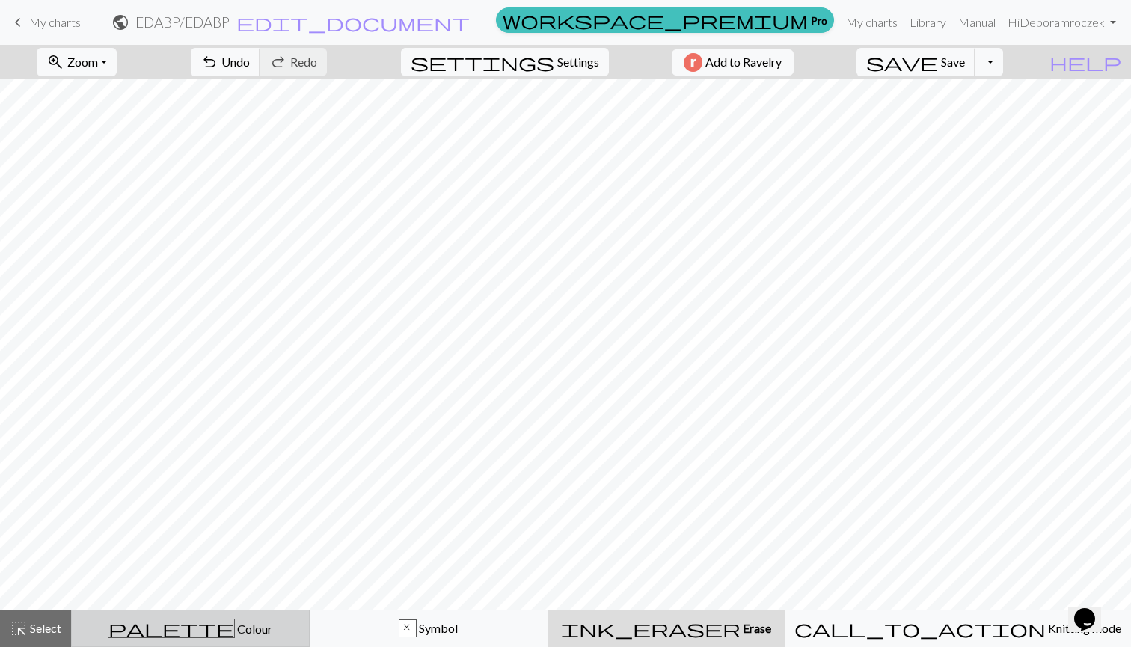
click at [235, 624] on span "Colour" at bounding box center [253, 628] width 37 height 14
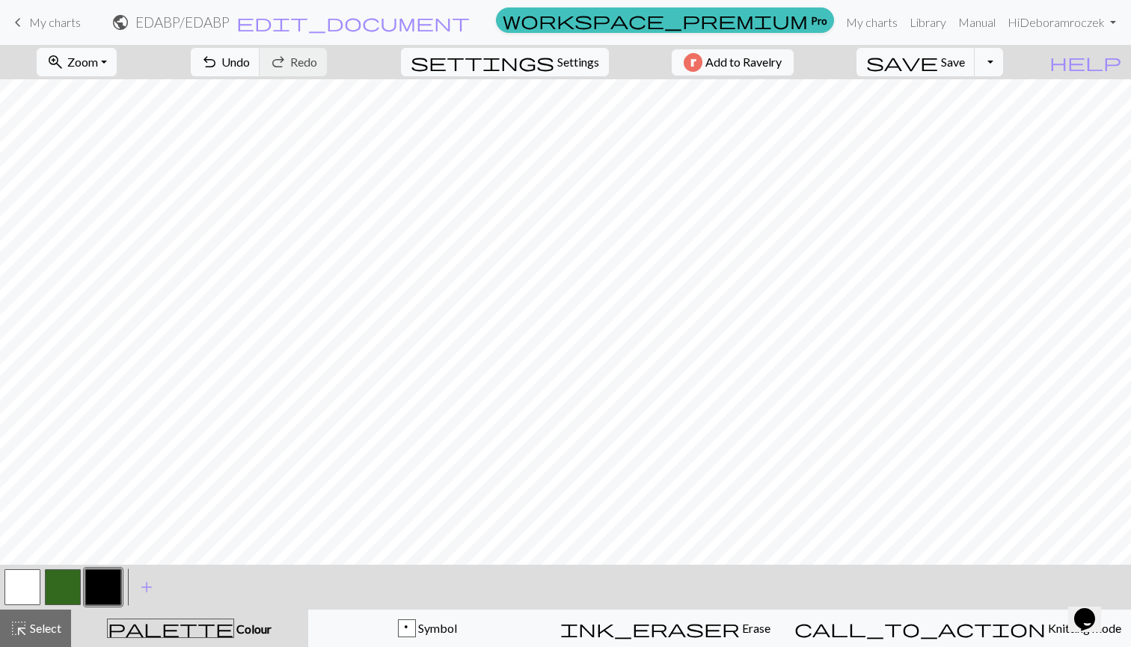
click at [22, 586] on button "button" at bounding box center [22, 587] width 36 height 36
click at [575, 67] on span "Settings" at bounding box center [578, 62] width 42 height 18
select select "sport"
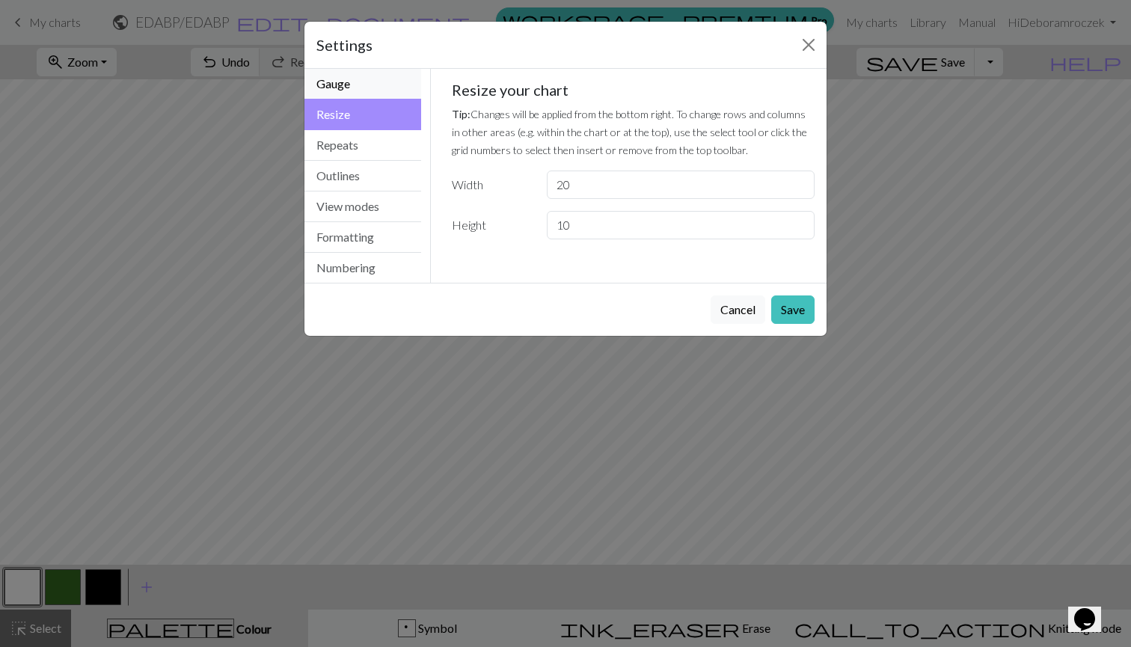
click at [351, 81] on button "Gauge" at bounding box center [362, 84] width 117 height 31
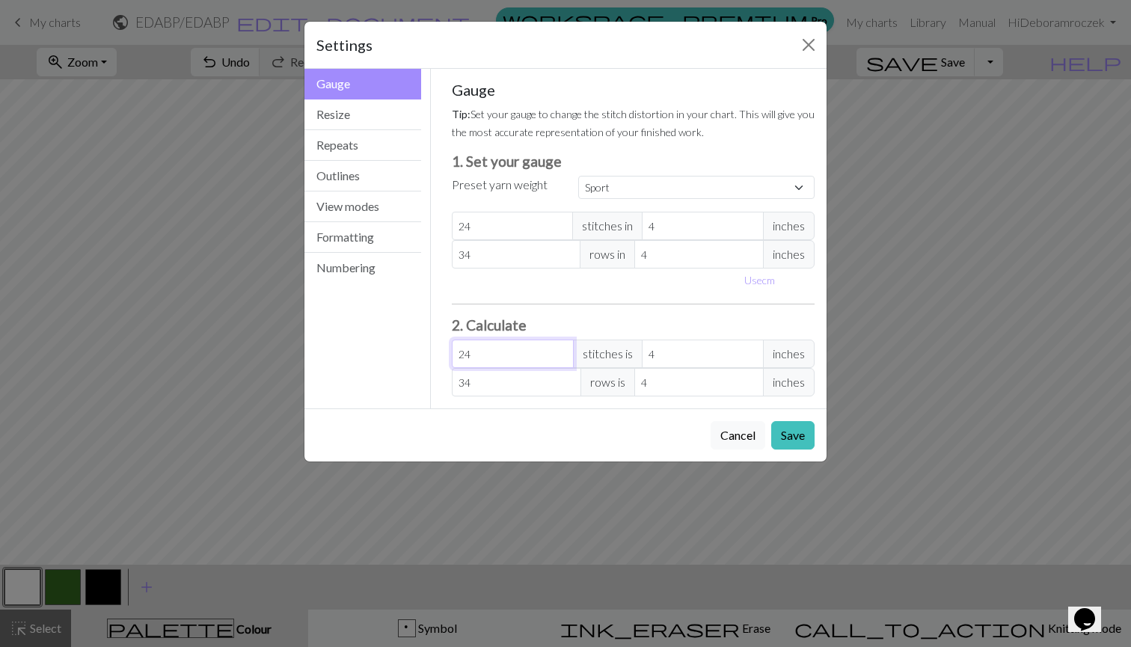
click at [494, 356] on input "24" at bounding box center [513, 353] width 122 height 28
type input "2"
type input "0.33"
type input "2"
click at [547, 389] on input "34" at bounding box center [516, 382] width 129 height 28
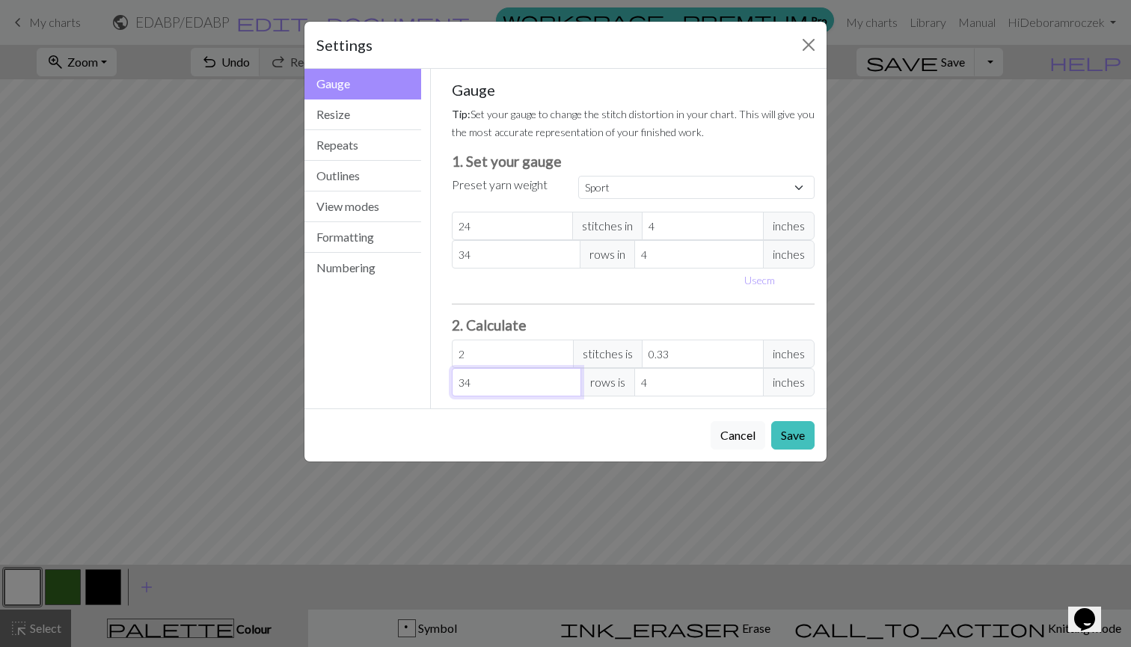
type input "3"
type input "0.35"
type input "32"
type input "3.76"
click at [678, 379] on input "3.76" at bounding box center [698, 382] width 129 height 28
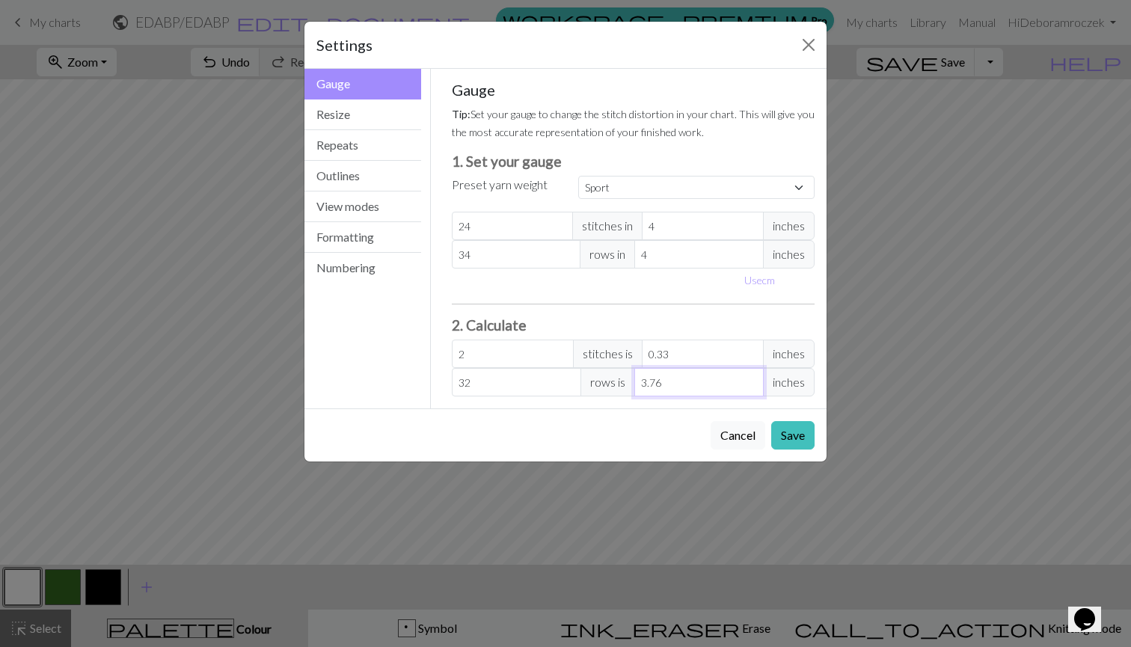
type input "31.45"
type input "3.7"
type input "0"
type input "29.75"
type input "3.5"
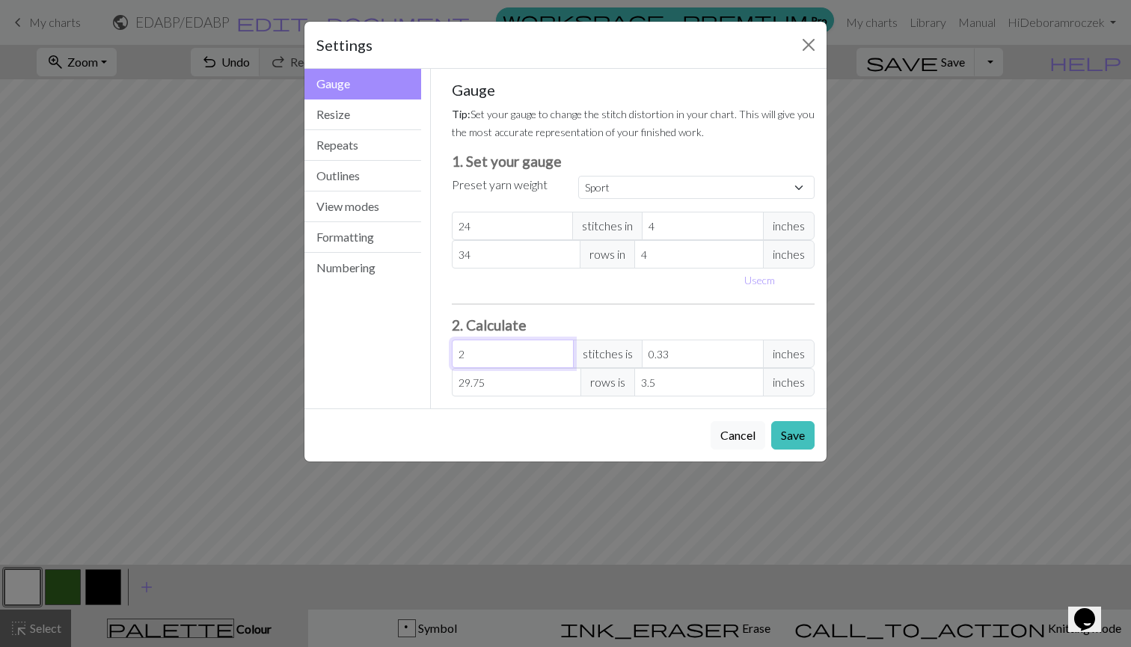
click at [486, 349] on input "2" at bounding box center [513, 353] width 122 height 28
type input "24"
type input "4"
type input "24"
click at [660, 422] on div "Cancel Save" at bounding box center [565, 434] width 522 height 53
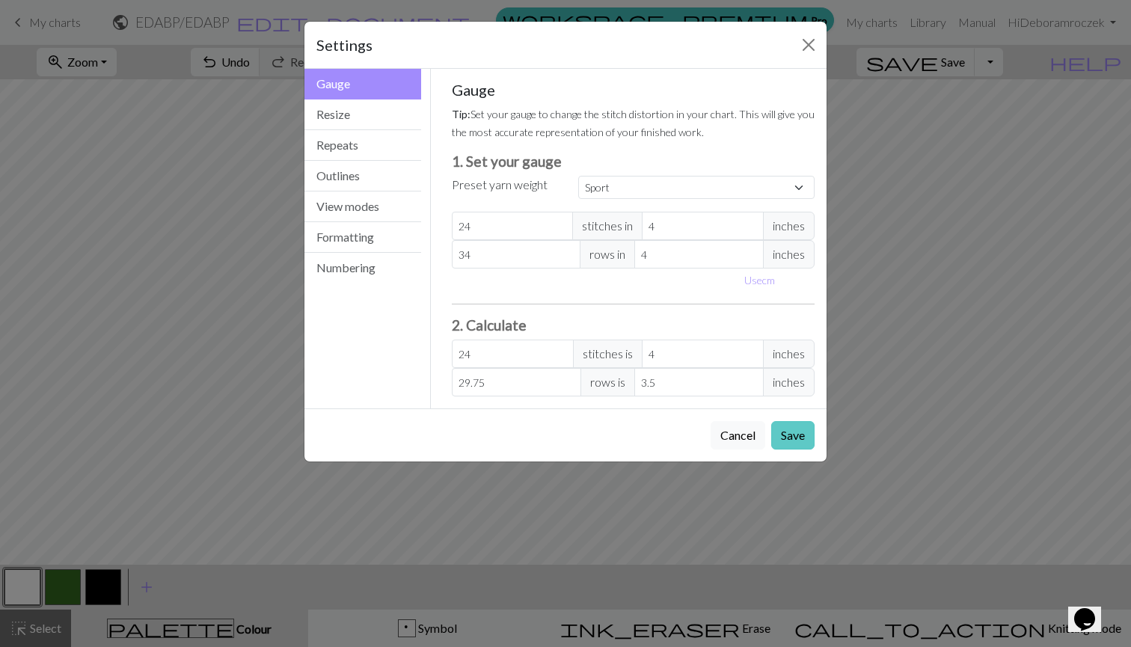
click at [792, 434] on button "Save" at bounding box center [792, 435] width 43 height 28
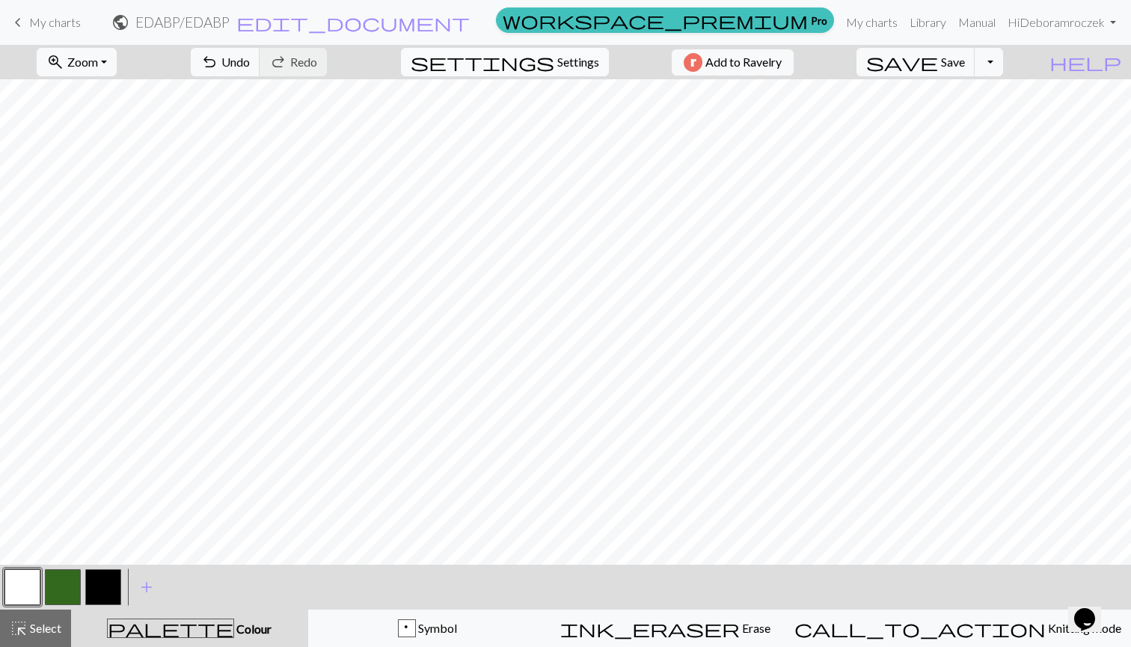
click at [557, 66] on span "Settings" at bounding box center [578, 62] width 42 height 18
select select "sport"
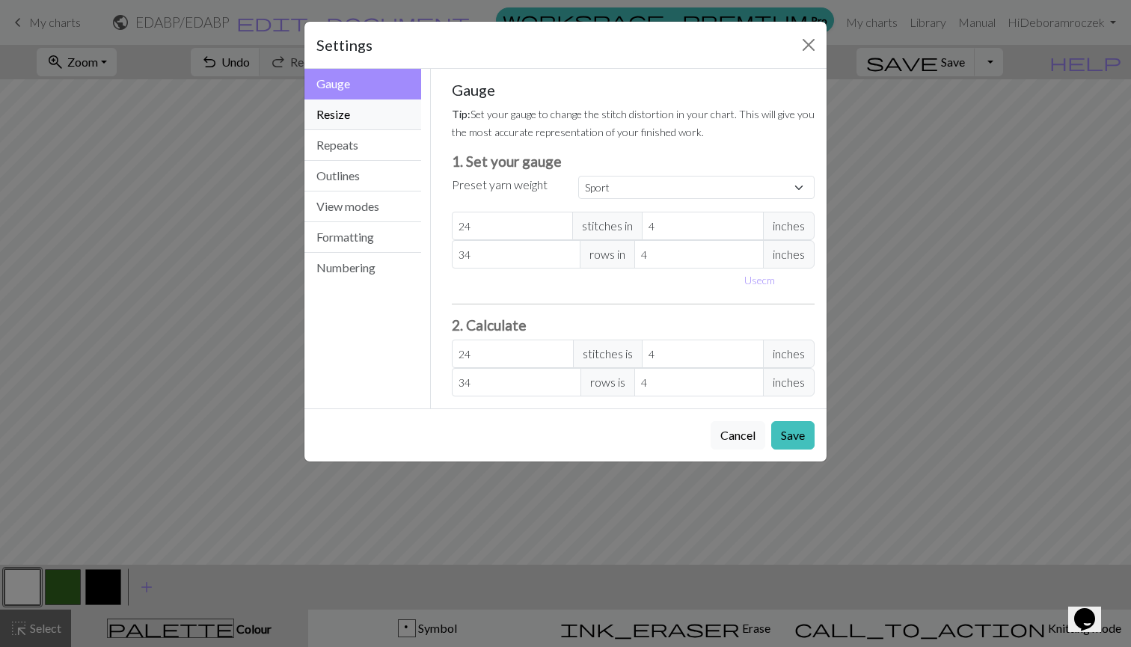
click at [368, 123] on button "Resize" at bounding box center [362, 114] width 117 height 31
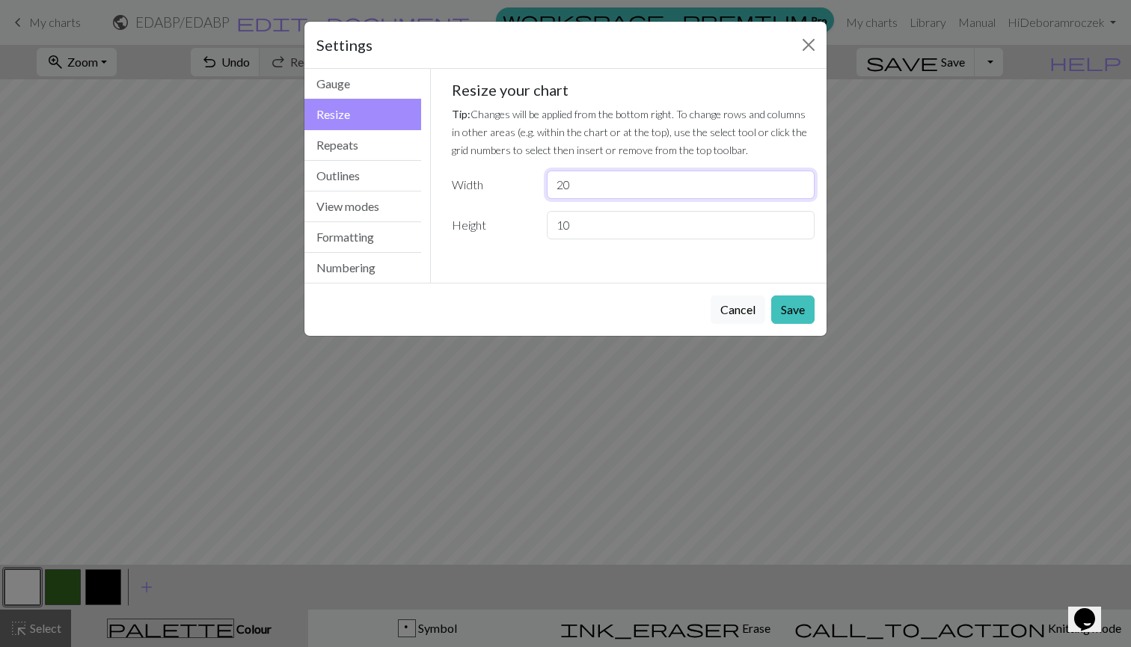
drag, startPoint x: 582, startPoint y: 179, endPoint x: 514, endPoint y: 189, distance: 68.1
click at [514, 189] on div "Width 20" at bounding box center [633, 184] width 381 height 28
click at [500, 255] on div "Gauge Tip: Set your gauge to change the stitch distortion in your chart. This w…" at bounding box center [633, 166] width 387 height 194
drag, startPoint x: 562, startPoint y: 198, endPoint x: 546, endPoint y: 185, distance: 20.2
click at [547, 186] on input "79" at bounding box center [681, 184] width 268 height 28
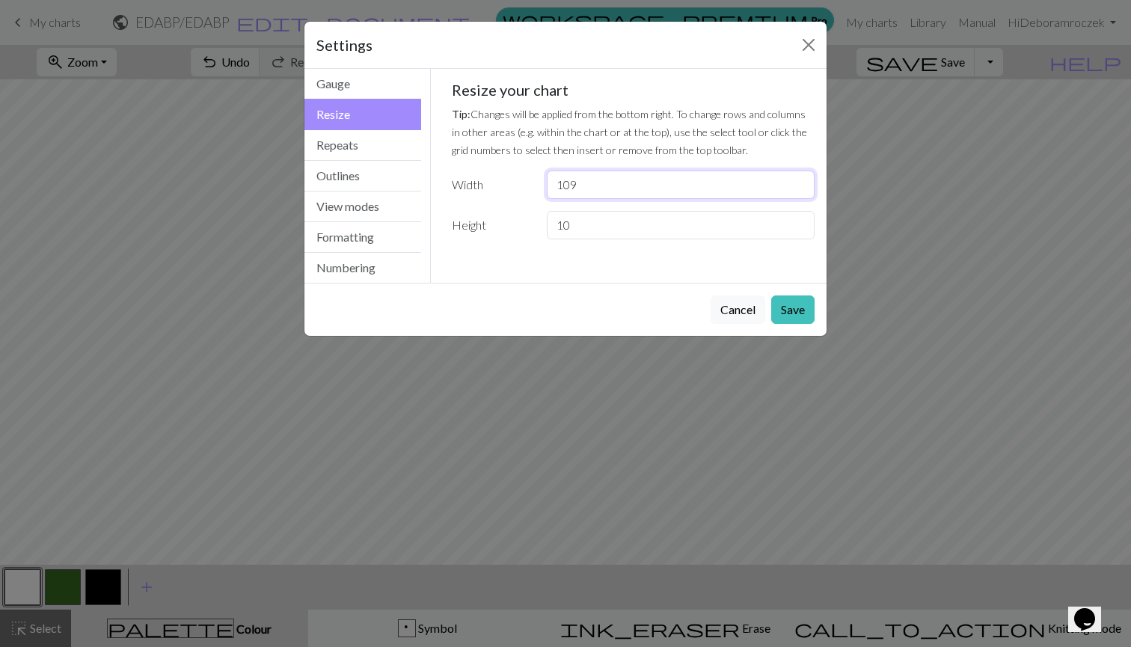
type input "109"
click at [756, 227] on input "10" at bounding box center [681, 225] width 268 height 28
type input "1"
type input "3"
type input "60"
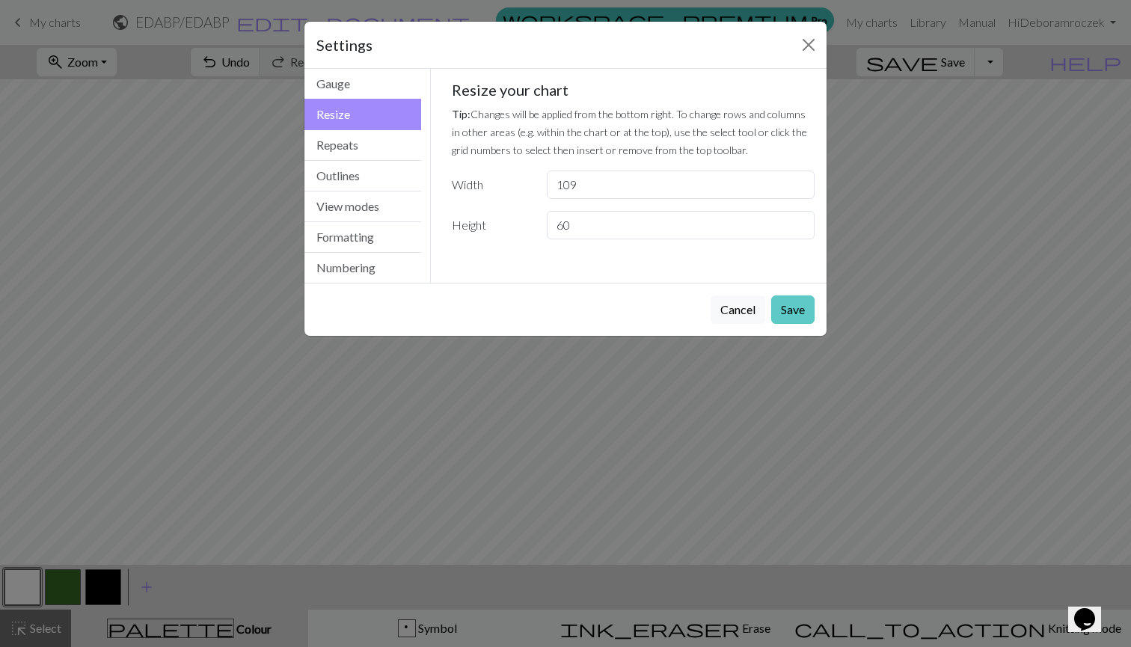
click at [799, 309] on button "Save" at bounding box center [792, 309] width 43 height 28
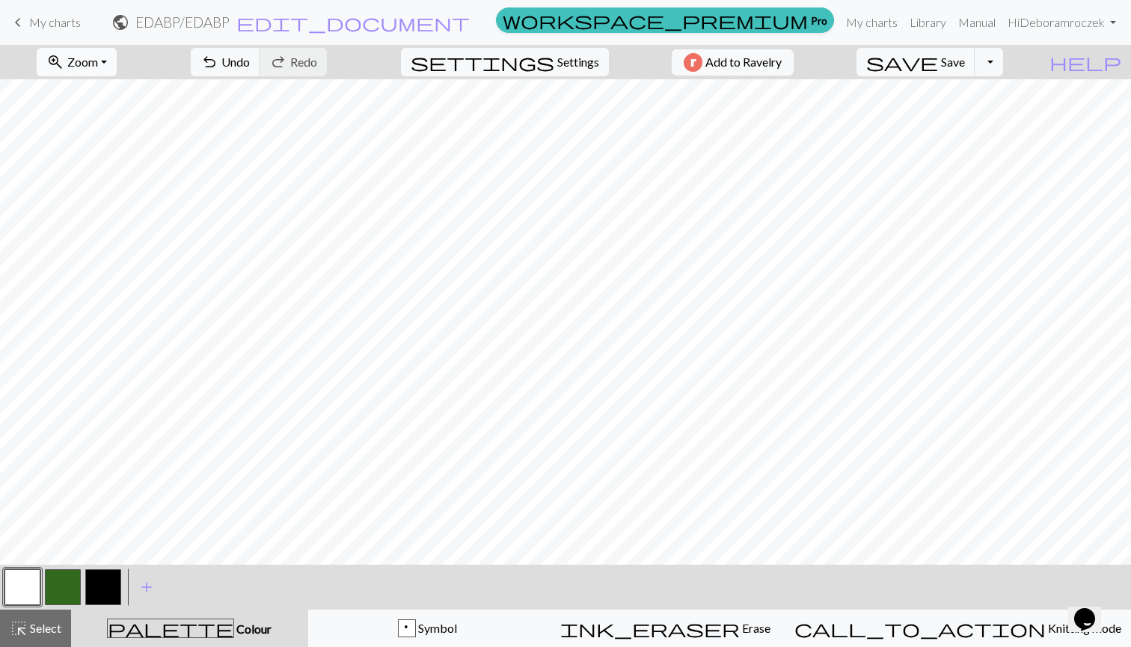
click at [117, 68] on button "zoom_in Zoom Zoom" at bounding box center [77, 62] width 80 height 28
click at [117, 181] on button "50%" at bounding box center [96, 180] width 118 height 24
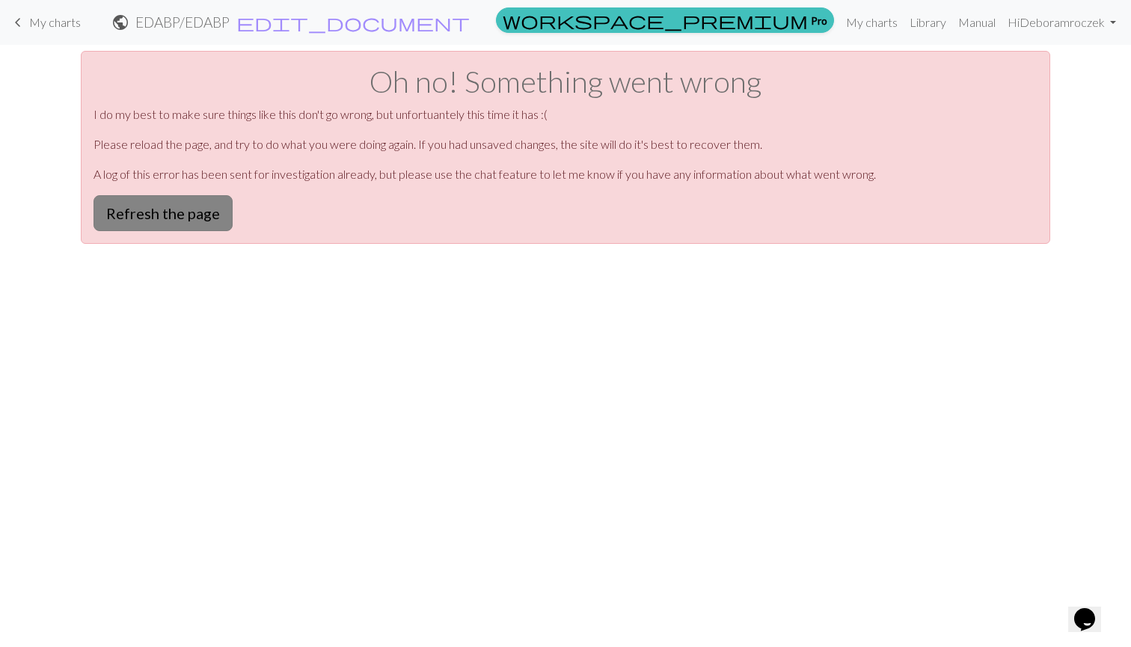
click at [147, 219] on button "Refresh the page" at bounding box center [162, 213] width 139 height 36
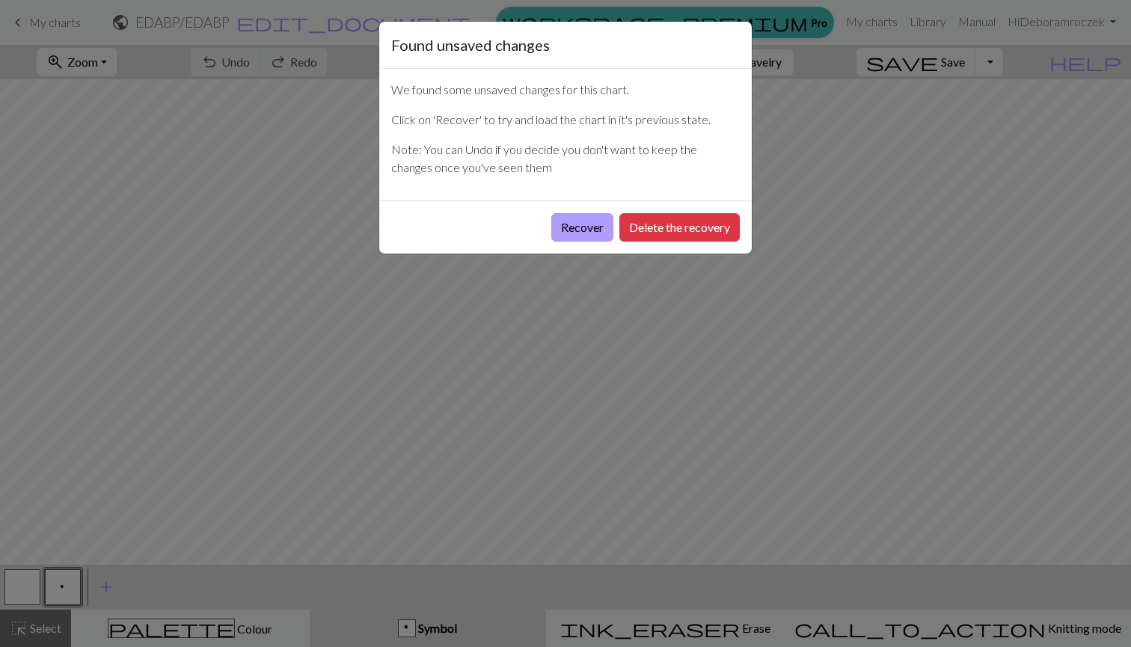
click at [583, 230] on button "Recover" at bounding box center [582, 227] width 62 height 28
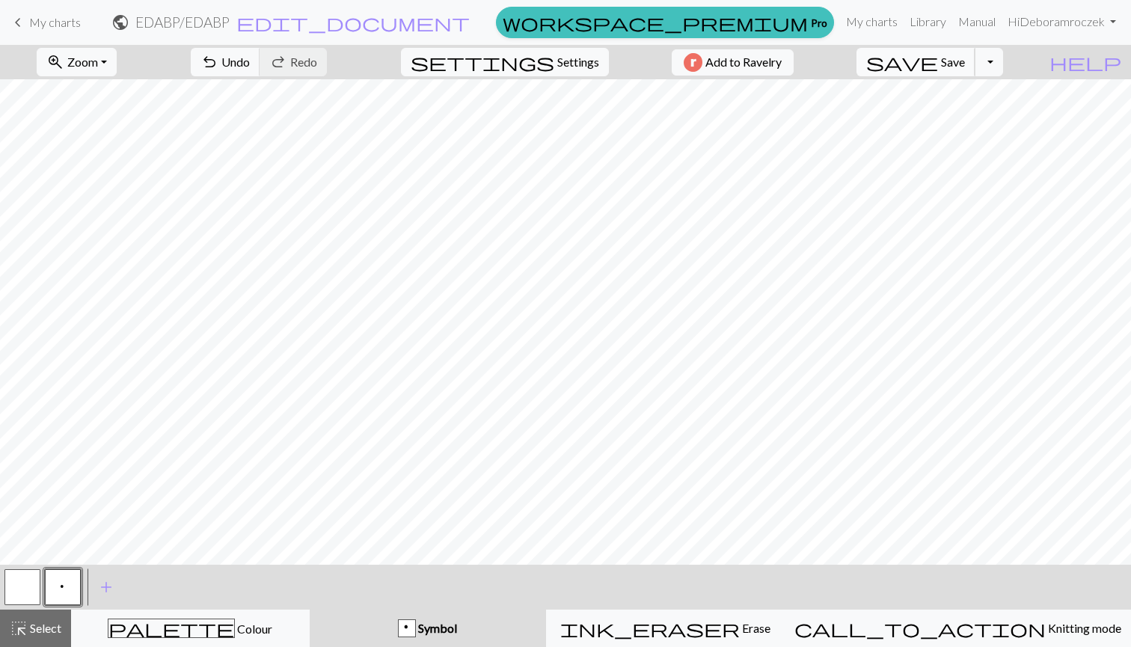
click at [938, 61] on span "save" at bounding box center [902, 62] width 72 height 21
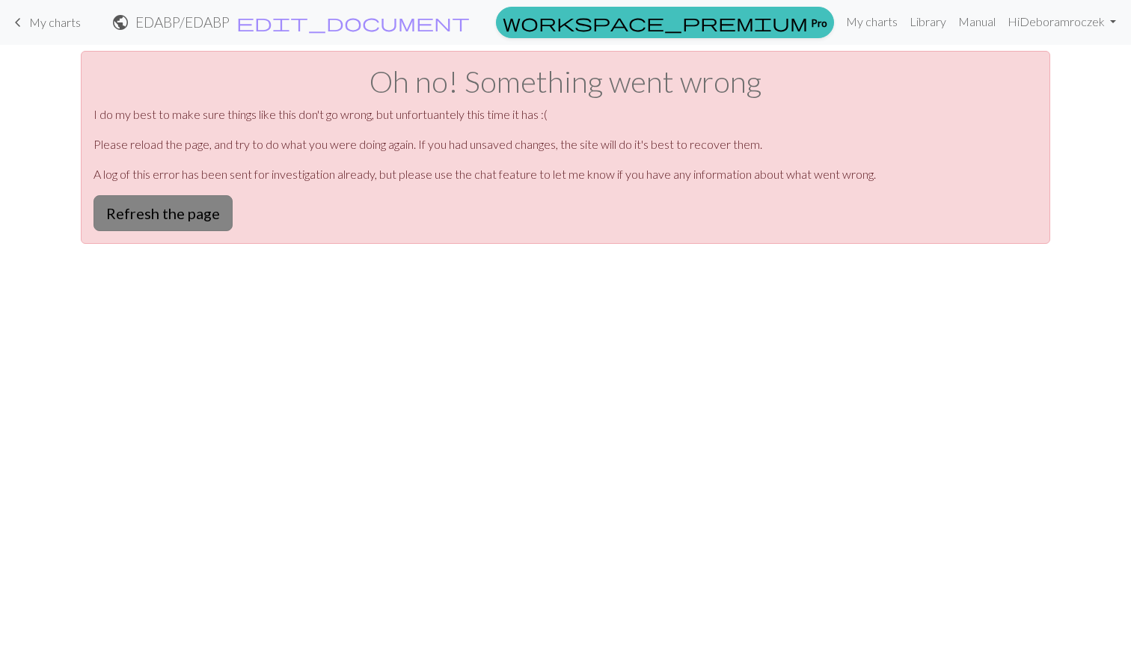
click at [193, 206] on button "Refresh the page" at bounding box center [162, 213] width 139 height 36
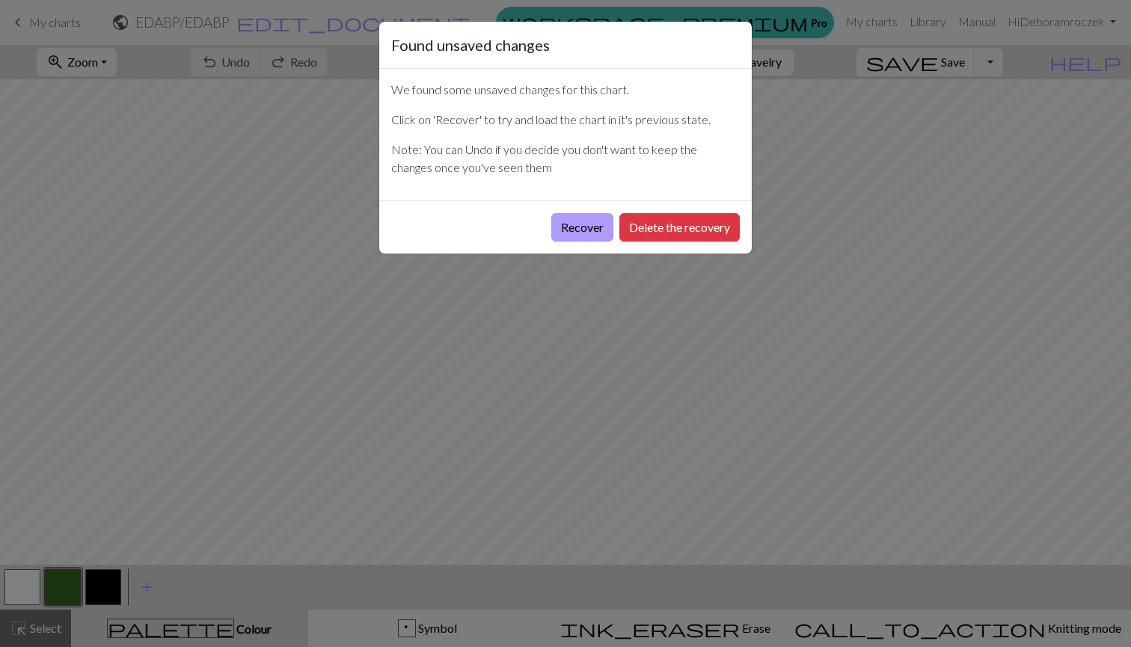
click at [582, 222] on button "Recover" at bounding box center [582, 227] width 62 height 28
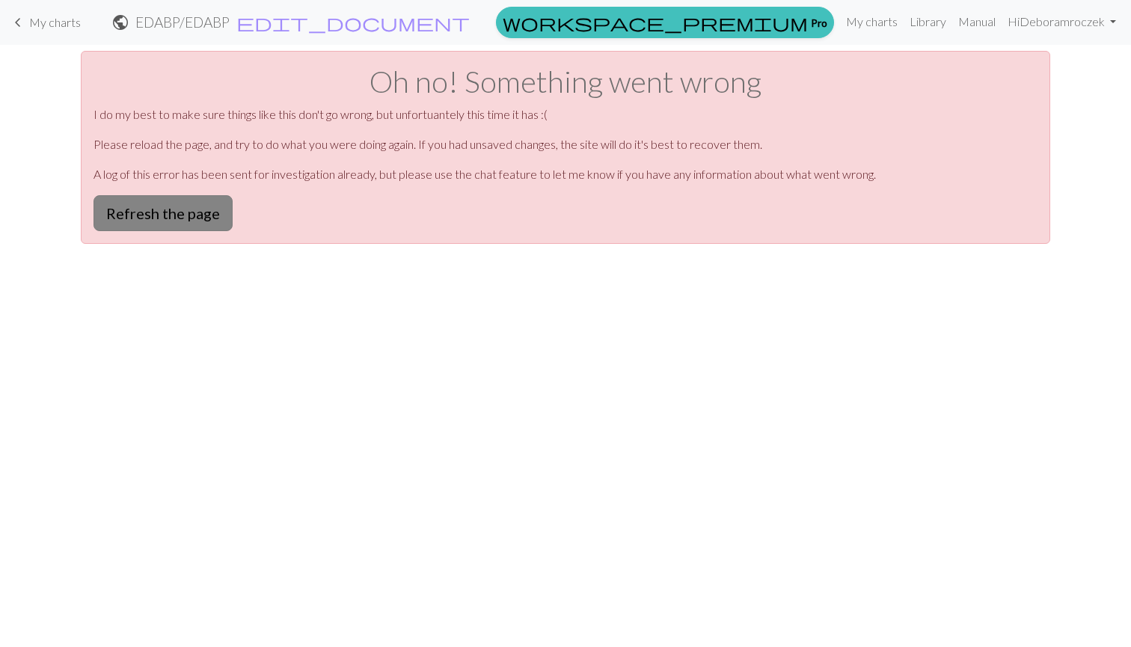
click at [190, 215] on button "Refresh the page" at bounding box center [162, 213] width 139 height 36
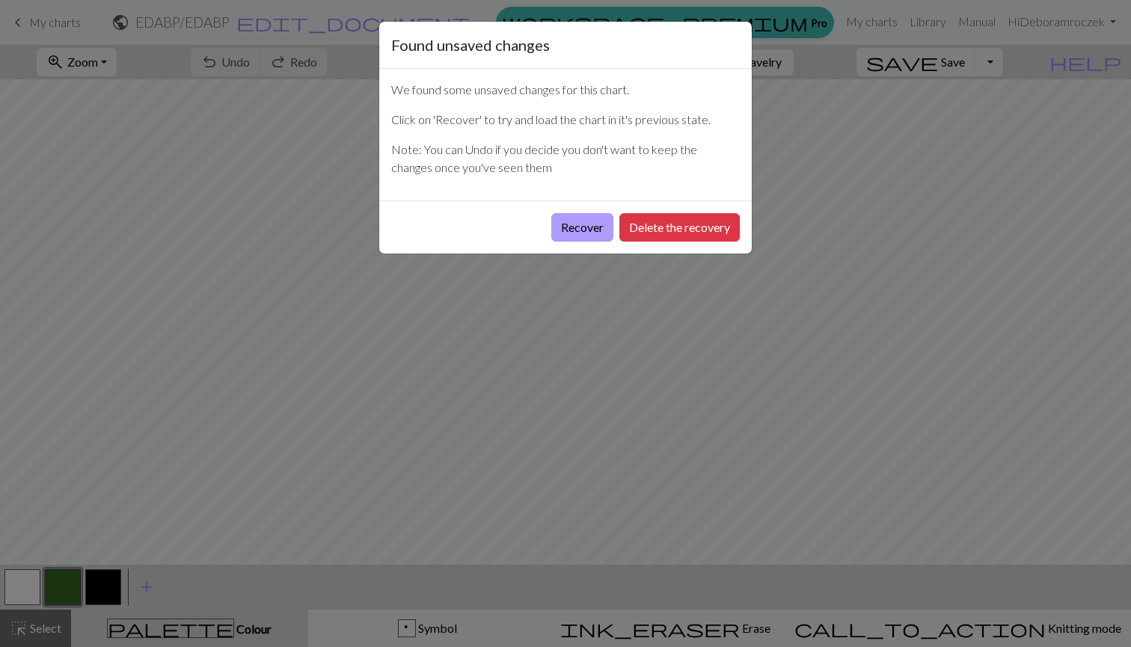
click at [564, 226] on button "Recover" at bounding box center [582, 227] width 62 height 28
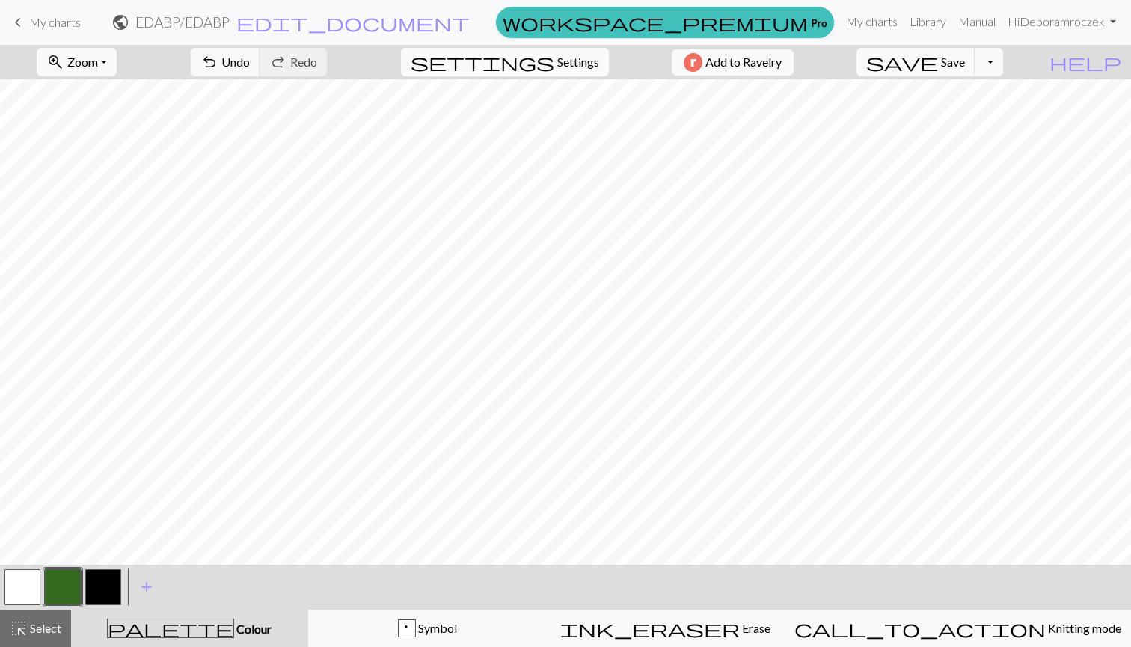
click at [557, 70] on span "Settings" at bounding box center [578, 62] width 42 height 18
select select "sport"
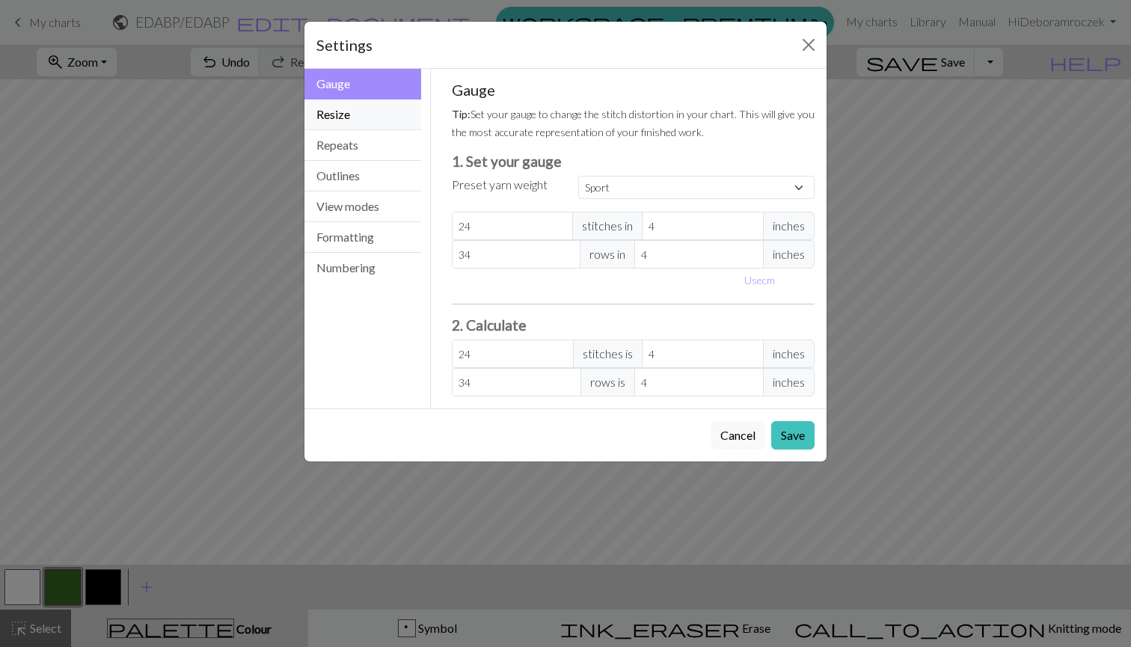
click at [367, 114] on button "Resize" at bounding box center [362, 114] width 117 height 31
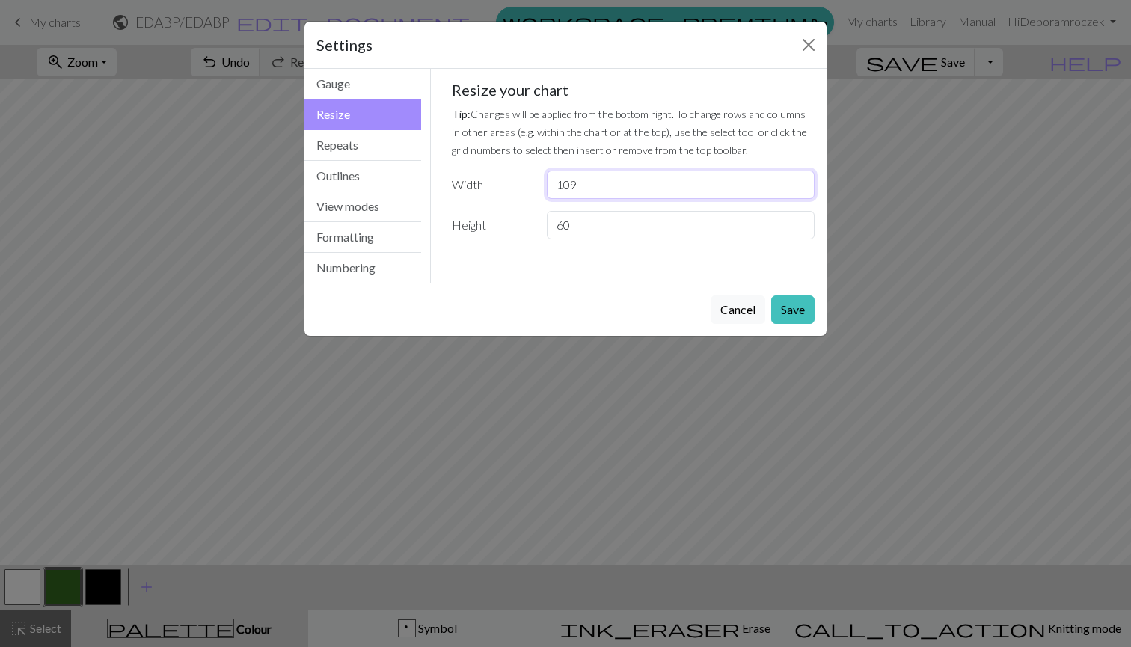
click at [616, 188] on input "109" at bounding box center [681, 184] width 268 height 28
type input "1"
click at [617, 226] on input "60" at bounding box center [681, 225] width 268 height 28
click at [591, 184] on input "79" at bounding box center [681, 184] width 268 height 28
type input "7"
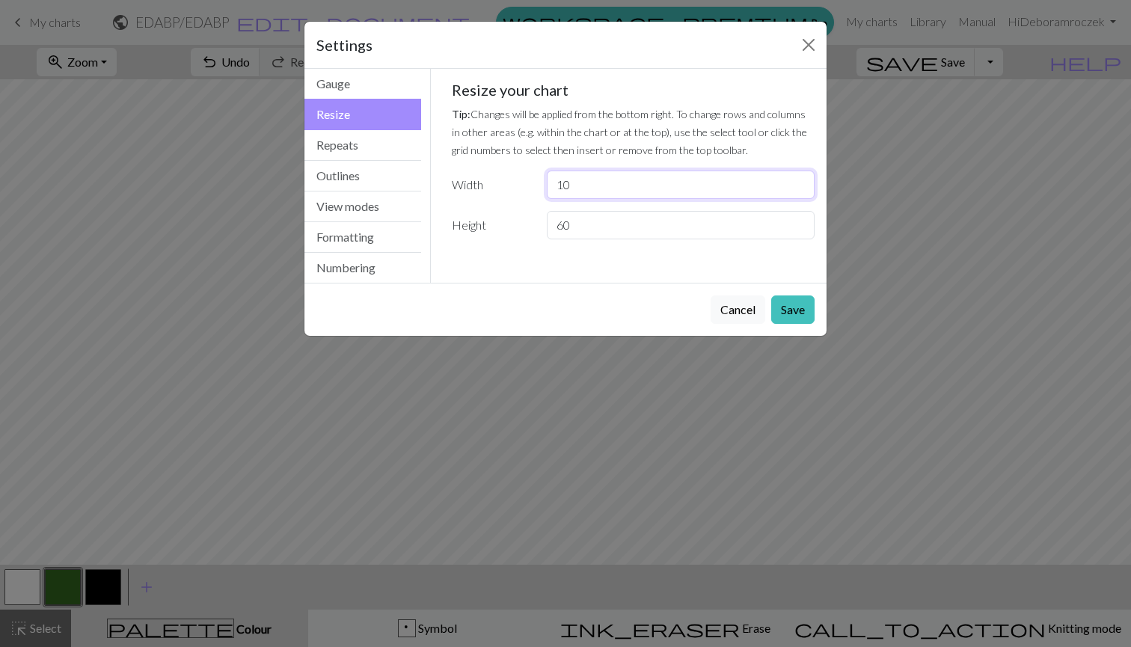
type input "10"
click at [588, 228] on input "60" at bounding box center [681, 225] width 268 height 28
type input "6"
type input "28"
click at [602, 187] on input "10" at bounding box center [681, 184] width 268 height 28
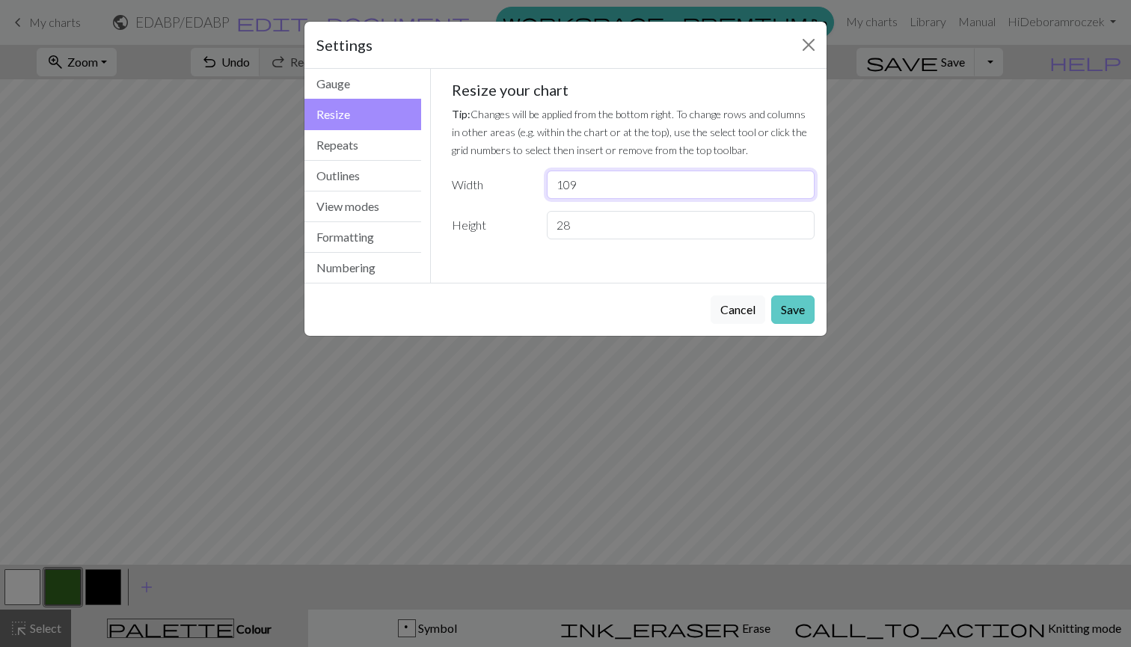
type input "109"
click at [793, 307] on button "Save" at bounding box center [792, 309] width 43 height 28
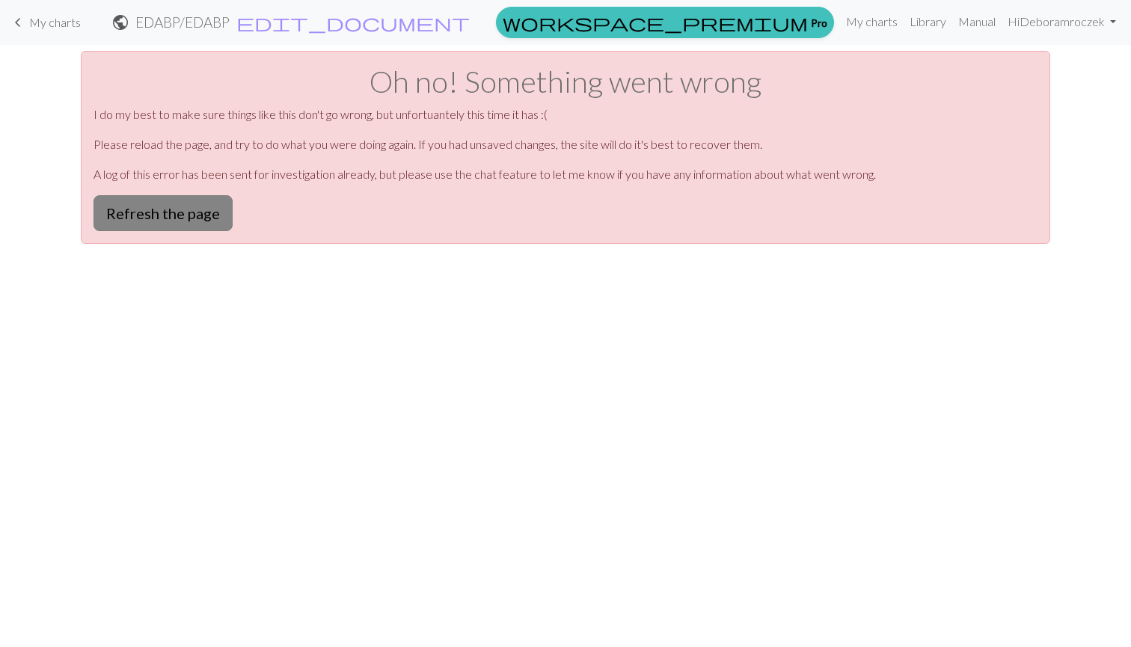
click at [108, 222] on button "Refresh the page" at bounding box center [162, 213] width 139 height 36
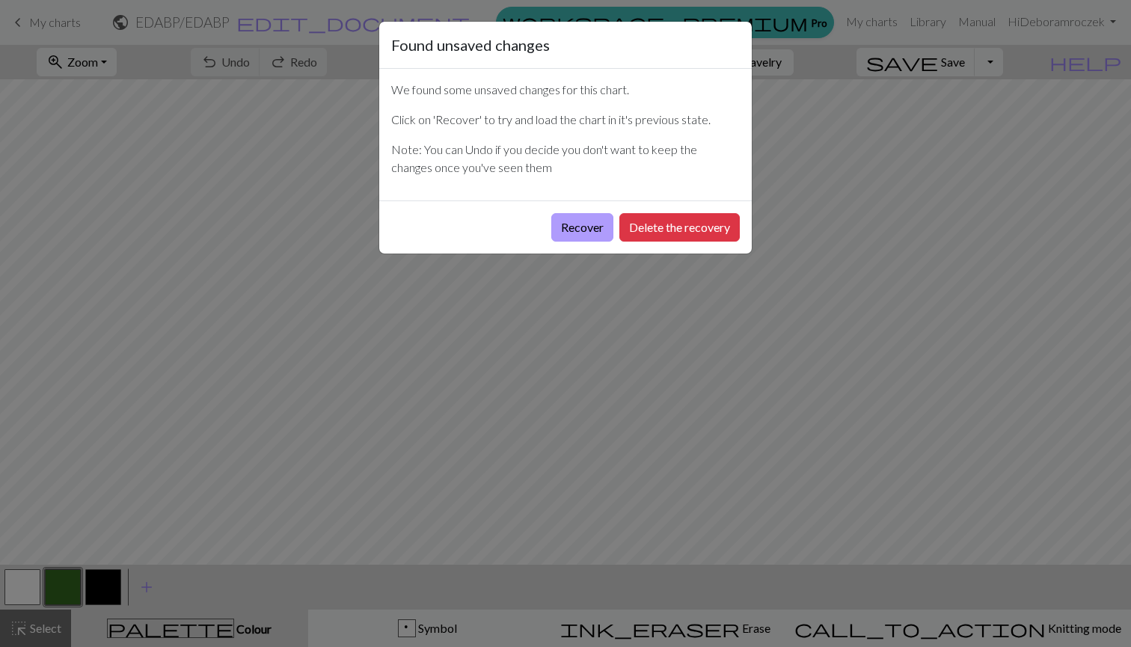
click at [605, 226] on button "Recover" at bounding box center [582, 227] width 62 height 28
